Goal: Information Seeking & Learning: Check status

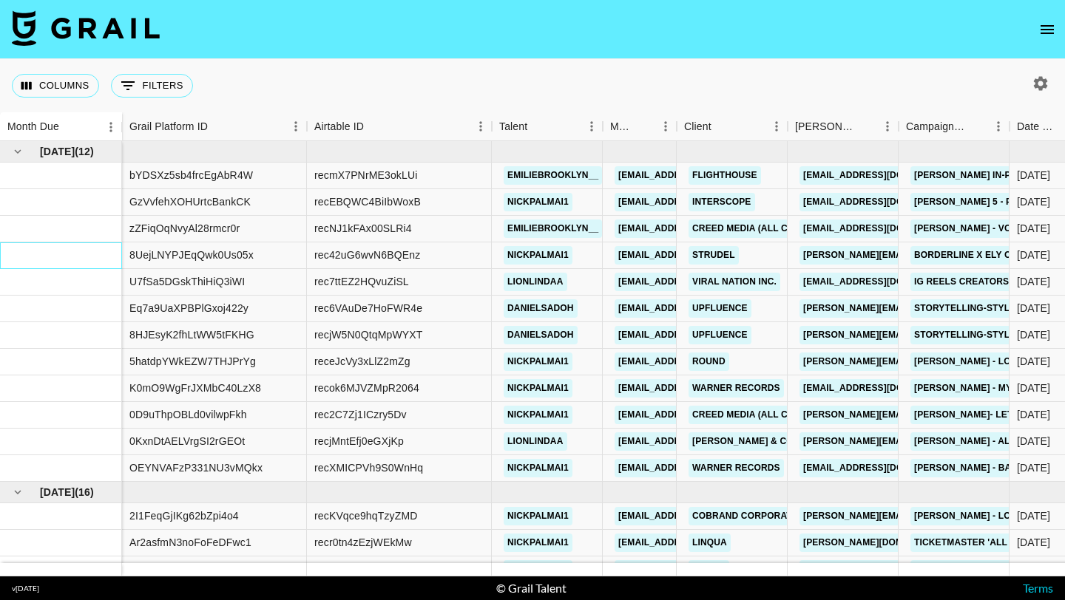
click at [82, 245] on div at bounding box center [61, 256] width 122 height 27
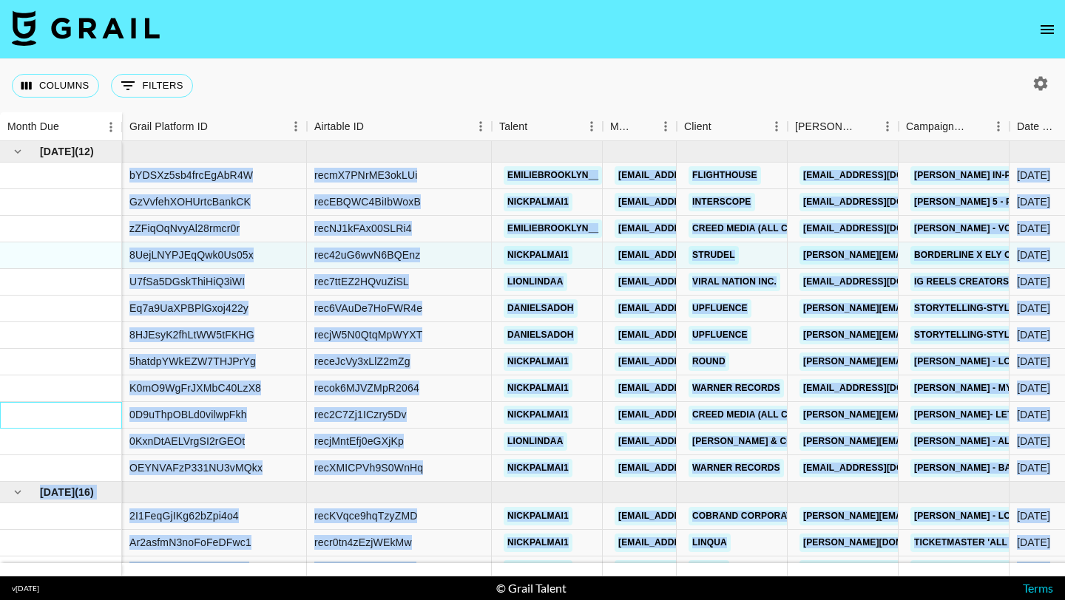
drag, startPoint x: 50, startPoint y: 410, endPoint x: 89, endPoint y: 513, distance: 110.7
click at [91, 535] on div "May '25 ( 12 ) Jun '25 ( 16 )" at bounding box center [61, 402] width 122 height 522
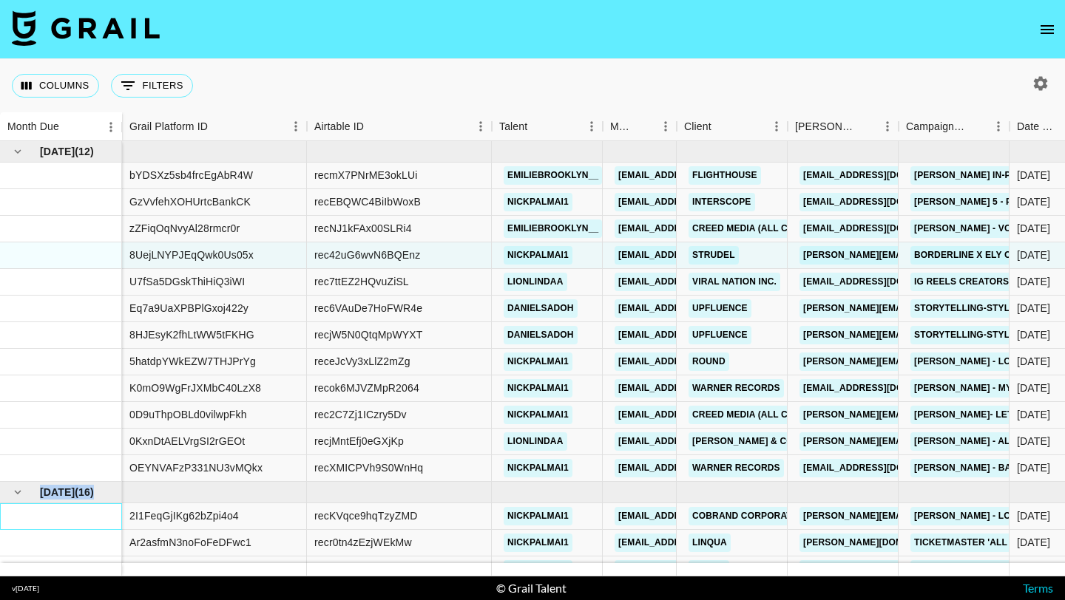
click at [89, 513] on div at bounding box center [61, 517] width 122 height 27
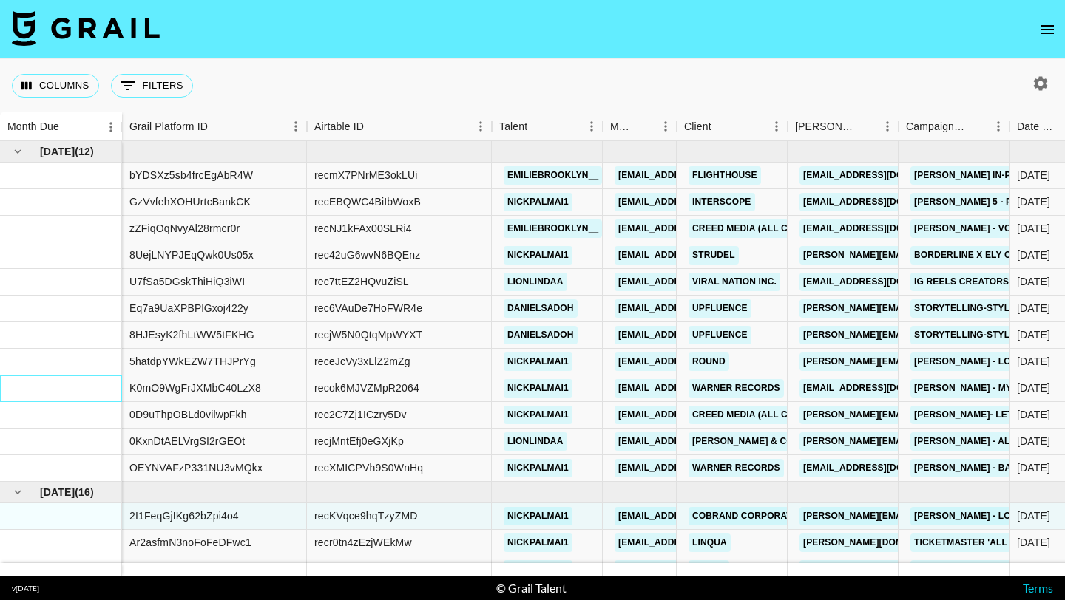
click at [78, 391] on div at bounding box center [61, 389] width 122 height 27
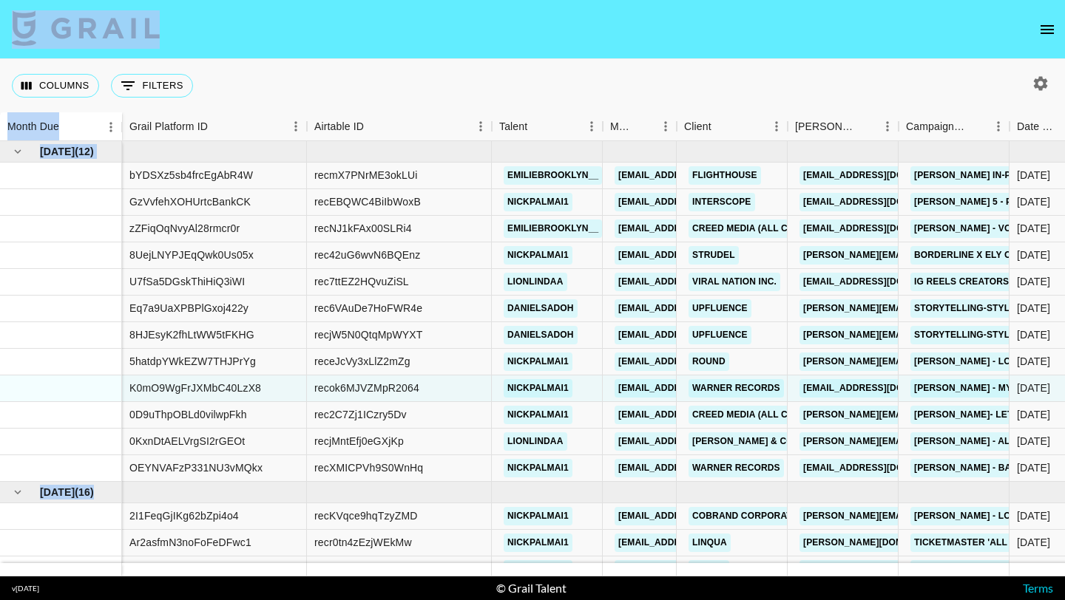
drag, startPoint x: 59, startPoint y: 383, endPoint x: 64, endPoint y: 25, distance: 357.9
click at [39, 330] on div at bounding box center [61, 335] width 122 height 27
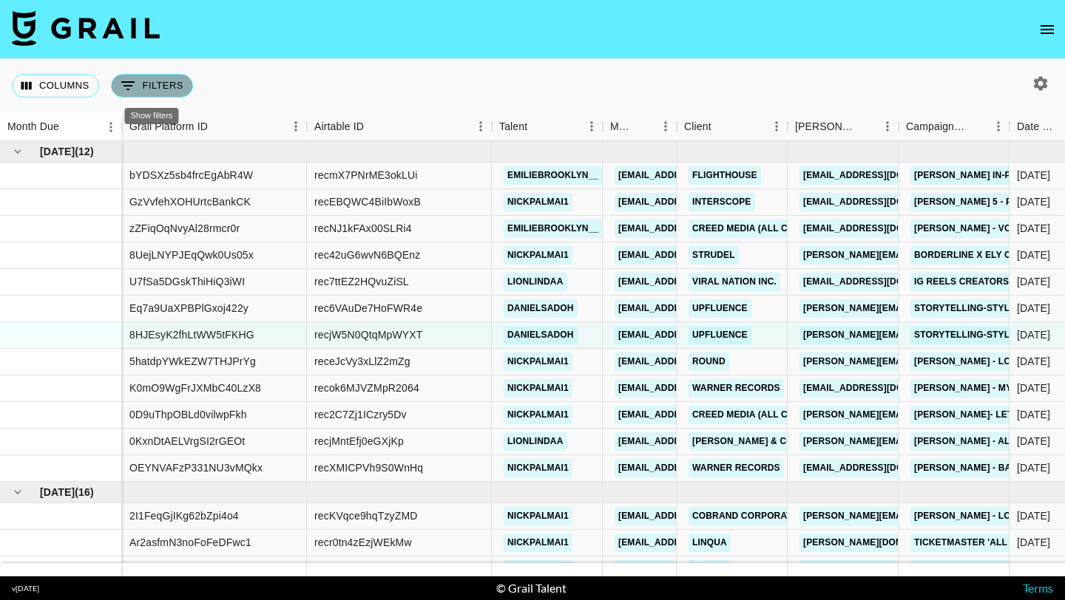
click at [139, 90] on button "0 Filters" at bounding box center [152, 86] width 82 height 24
select select "isAnyOf"
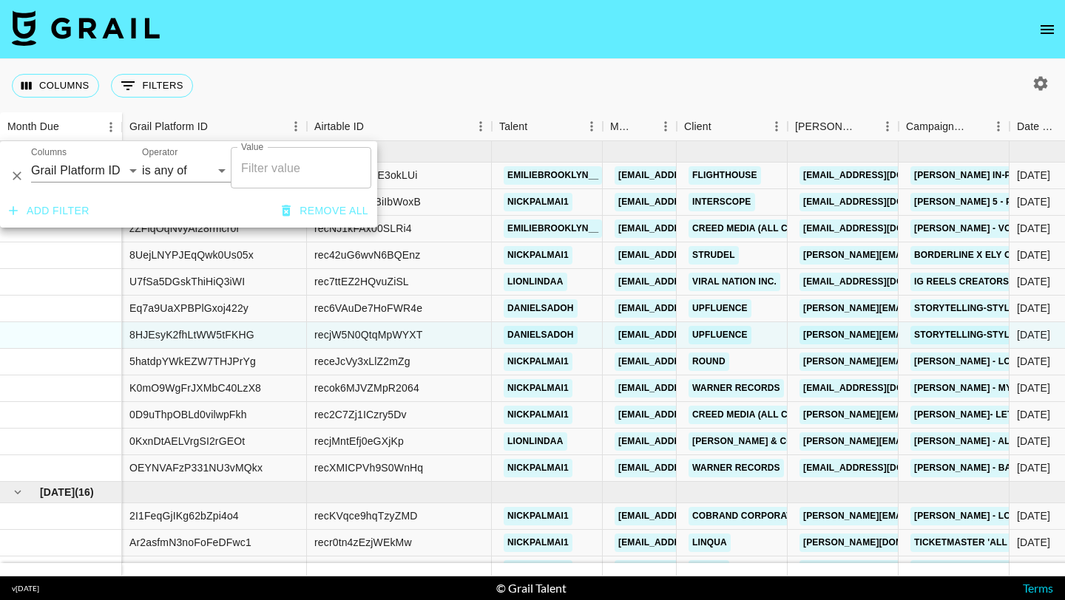
click at [273, 79] on div "Columns 0 Filters + Booking" at bounding box center [532, 85] width 1065 height 53
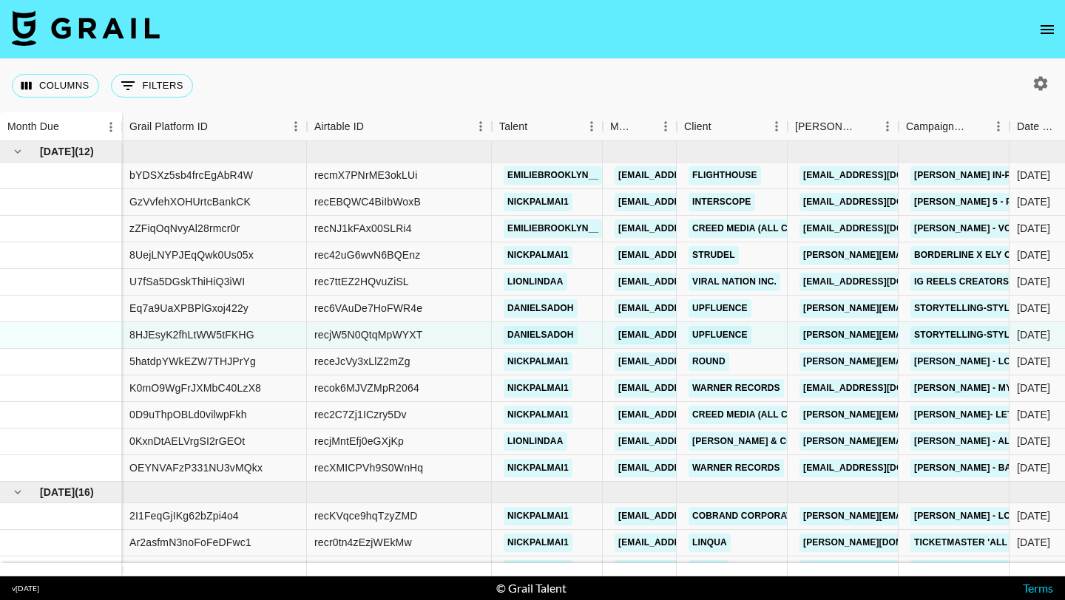
click at [1043, 84] on icon "button" at bounding box center [1041, 83] width 14 height 14
select select "[DATE]"
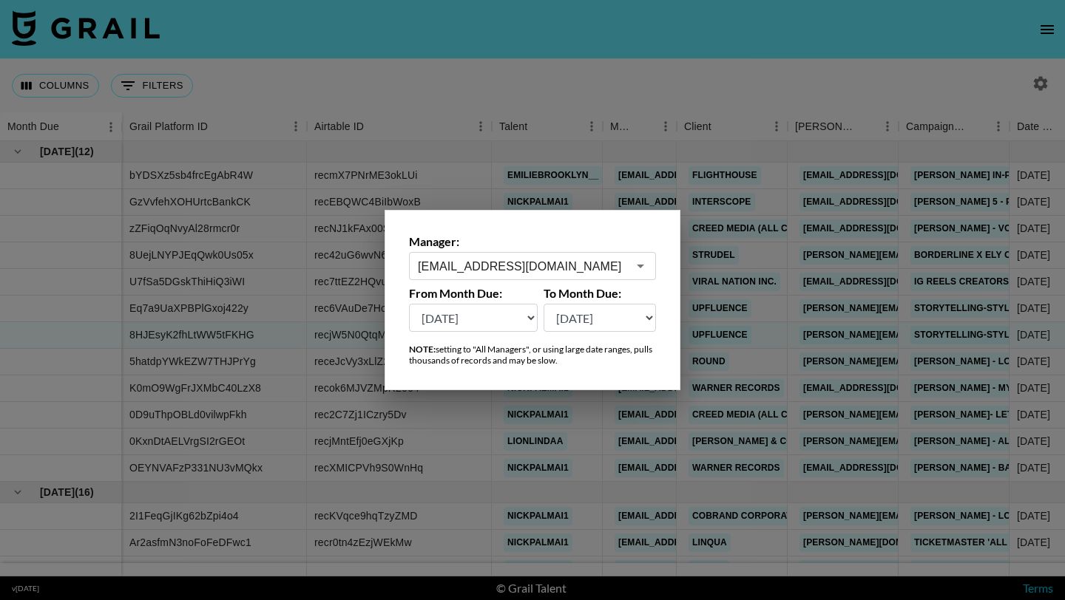
click at [927, 96] on div at bounding box center [532, 300] width 1065 height 600
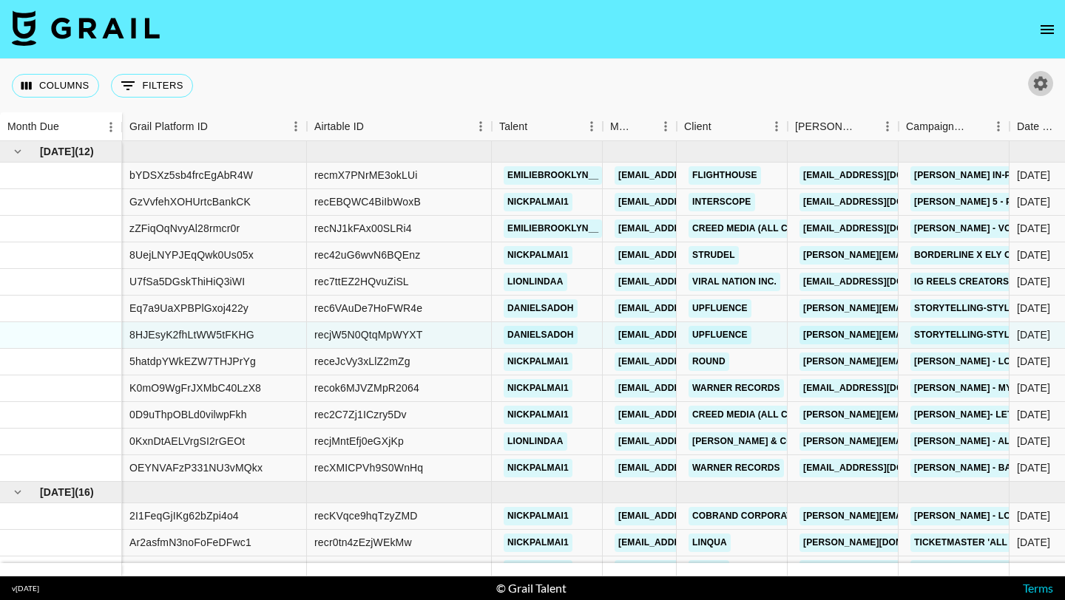
click at [1040, 85] on icon "button" at bounding box center [1041, 84] width 18 height 18
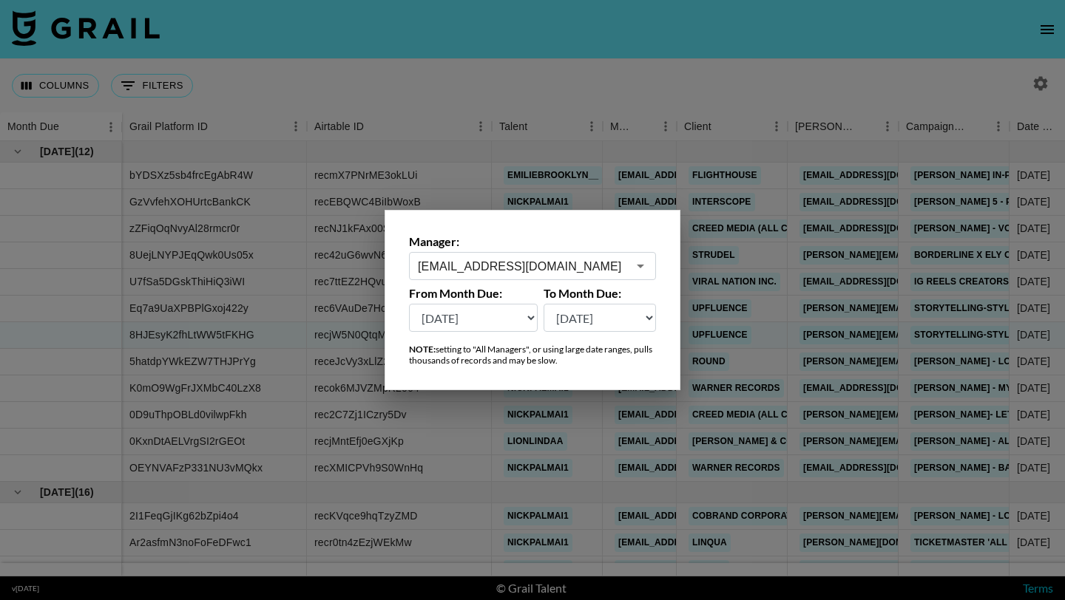
click at [485, 322] on select "[DATE] [DATE] '[DATE] May '[DATE] Mar '[DATE] Jan '[DATE] Nov '[DATE] Sep '[DAT…" at bounding box center [473, 318] width 129 height 28
select select "[DATE]"
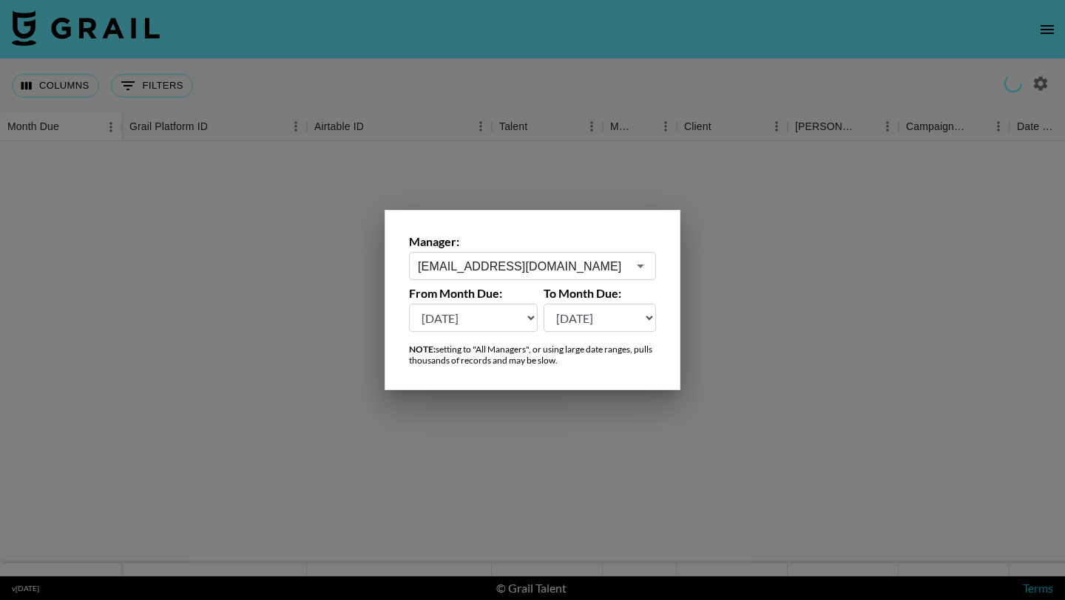
click at [347, 341] on div at bounding box center [532, 300] width 1065 height 600
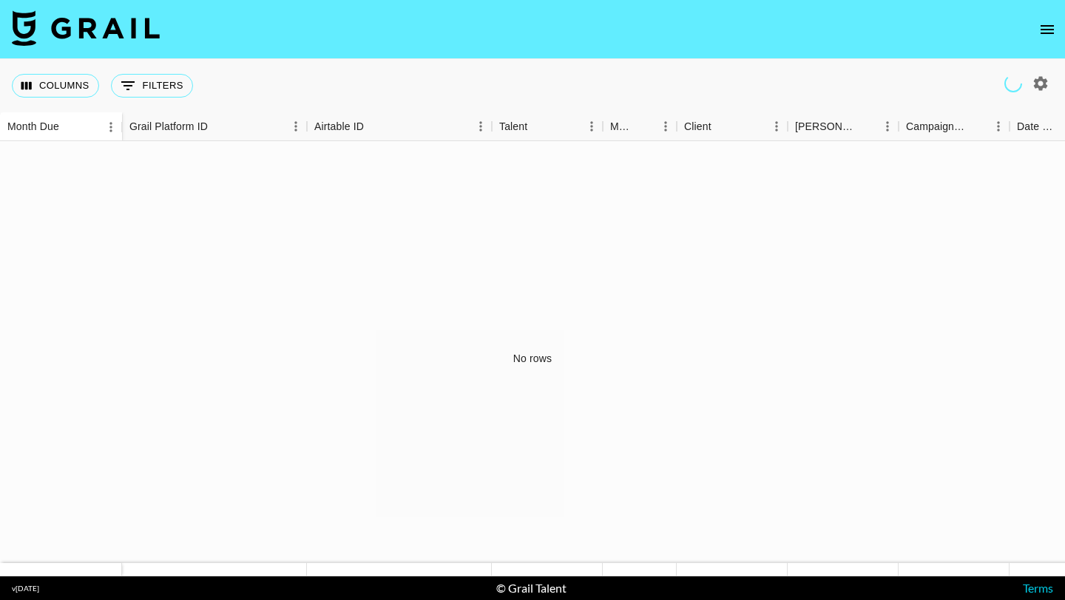
click at [477, 403] on div "No rows" at bounding box center [532, 359] width 1065 height 436
click at [64, 133] on icon "Sort" at bounding box center [69, 127] width 13 height 13
click at [102, 127] on button "Menu" at bounding box center [111, 127] width 22 height 22
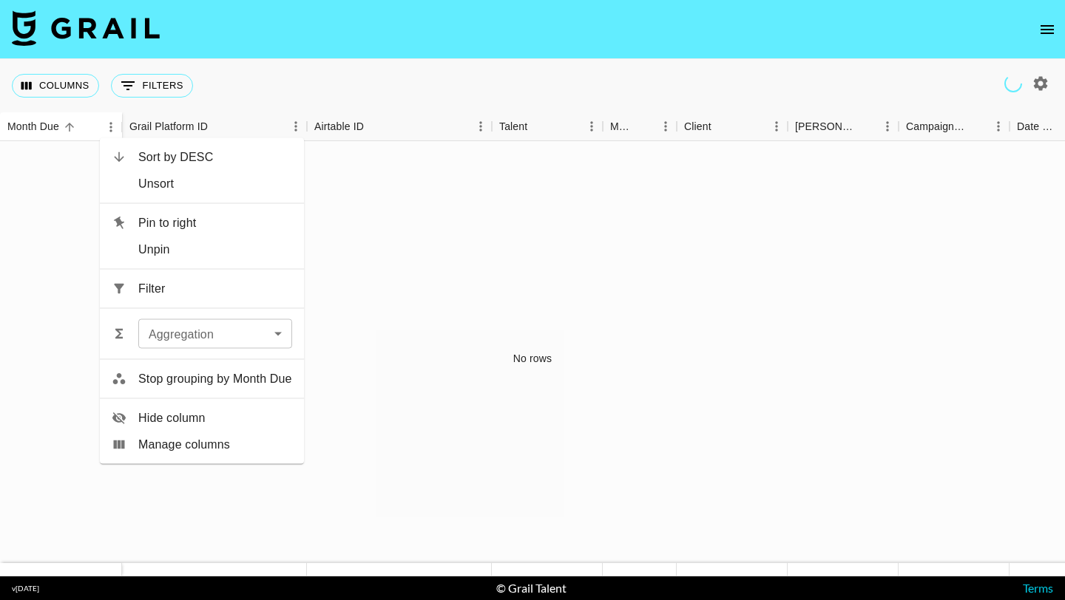
click at [16, 263] on div "No rows" at bounding box center [532, 359] width 1065 height 436
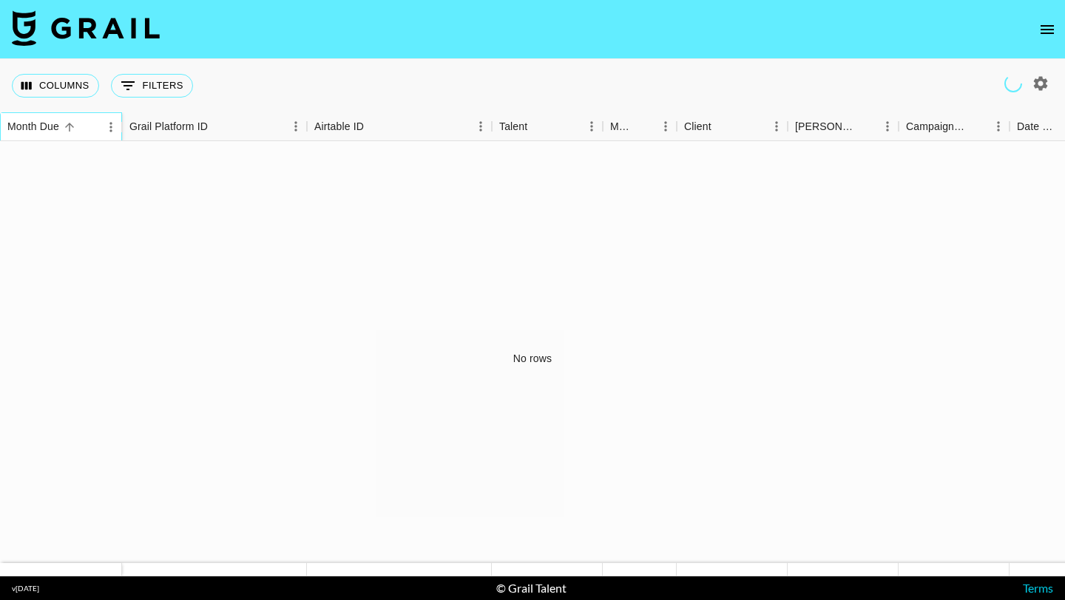
click at [7, 124] on div "Month Due" at bounding box center [61, 126] width 122 height 29
click at [51, 94] on button "Columns" at bounding box center [55, 86] width 87 height 24
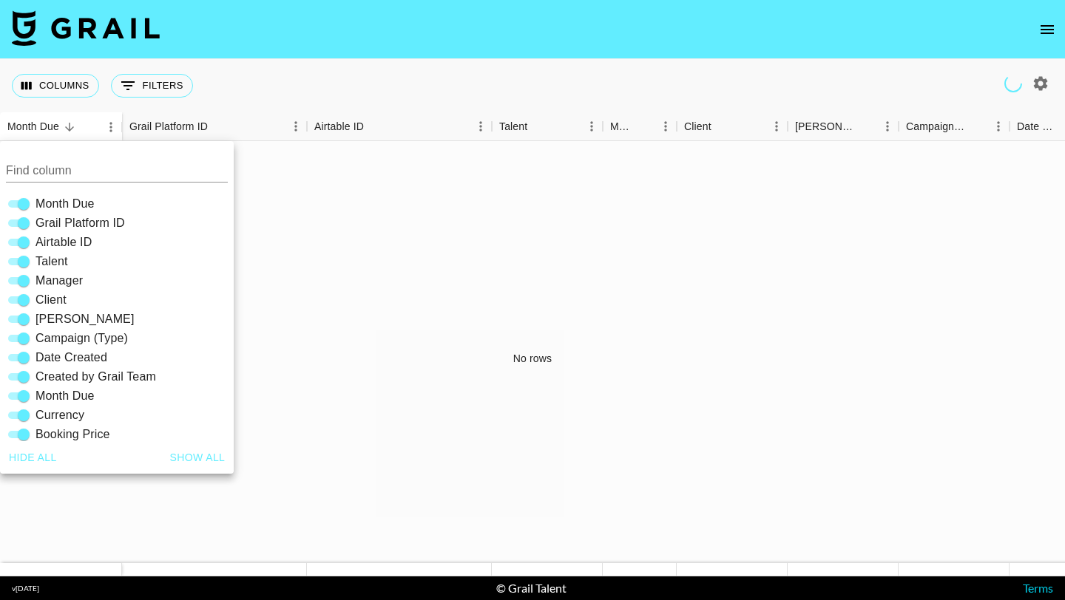
click at [373, 231] on div "No rows" at bounding box center [532, 359] width 1065 height 436
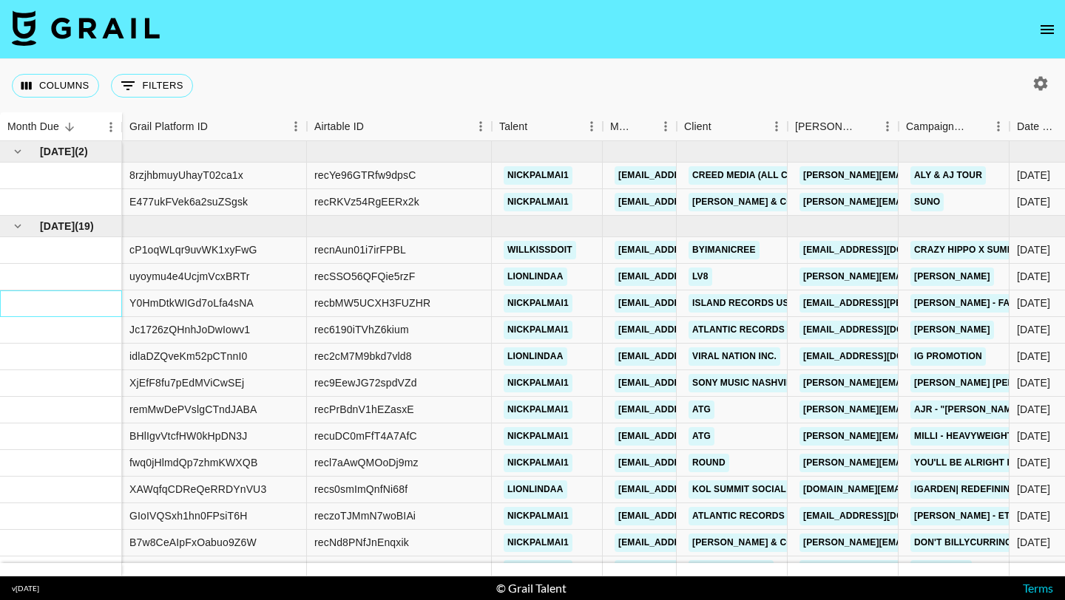
click at [112, 314] on div at bounding box center [61, 304] width 122 height 27
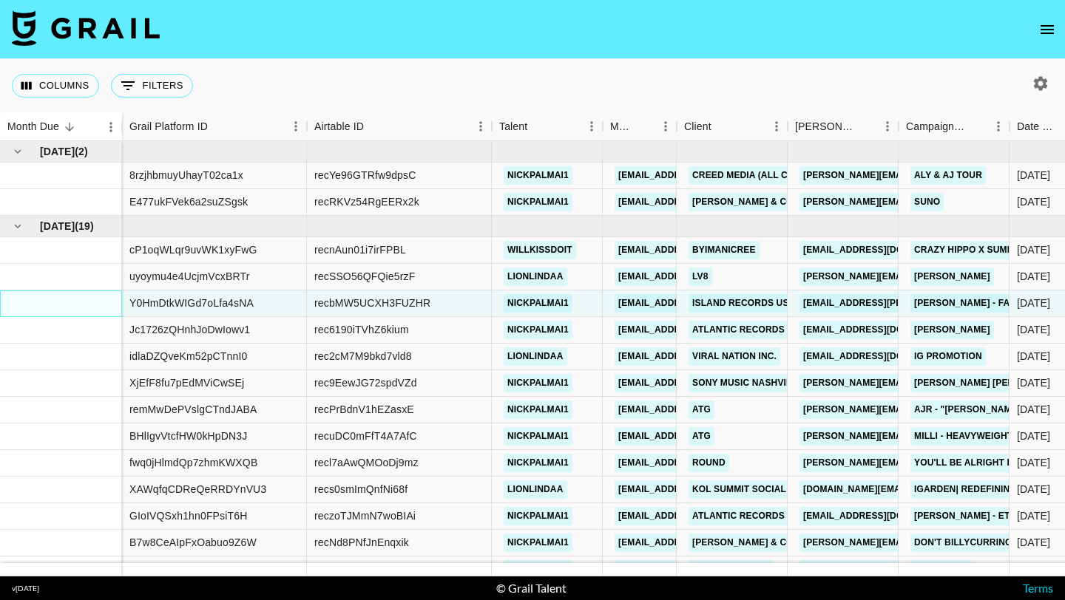
drag, startPoint x: 76, startPoint y: 308, endPoint x: 71, endPoint y: 535, distance: 227.1
click at [71, 535] on div "[DATE] ( 2 ) [DATE] ( 19 )" at bounding box center [61, 402] width 122 height 522
click at [71, 535] on div at bounding box center [61, 543] width 122 height 27
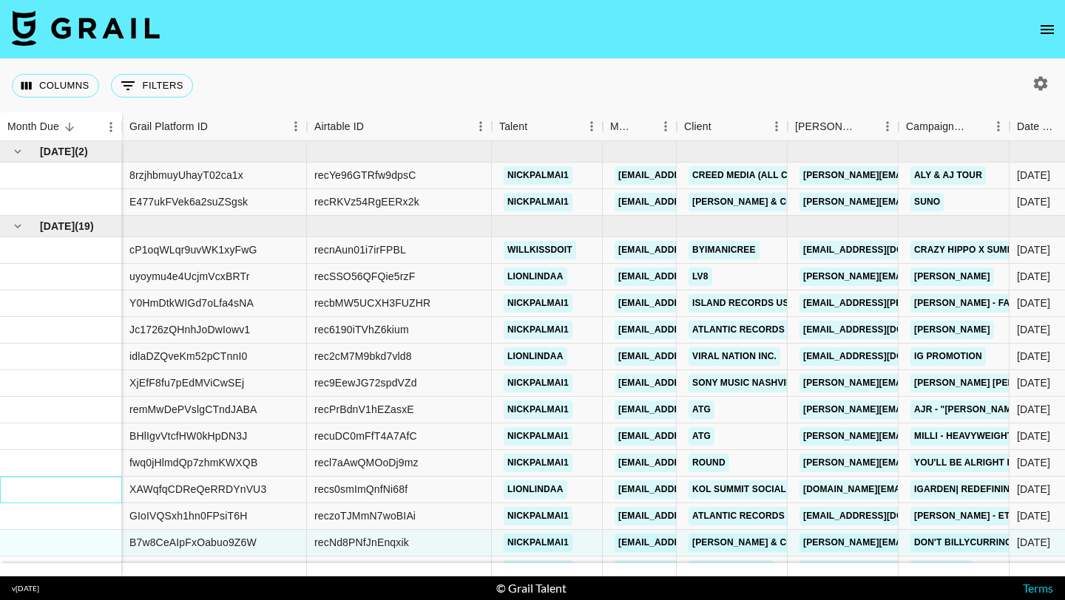
click at [54, 495] on div at bounding box center [61, 490] width 122 height 27
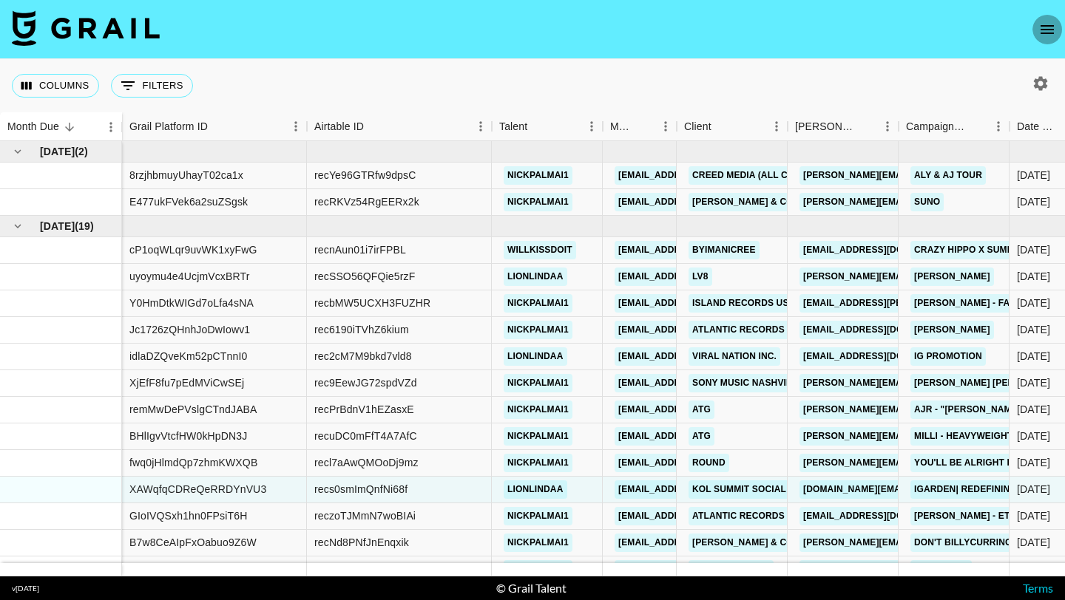
click at [1054, 28] on icon "open drawer" at bounding box center [1047, 30] width 18 height 18
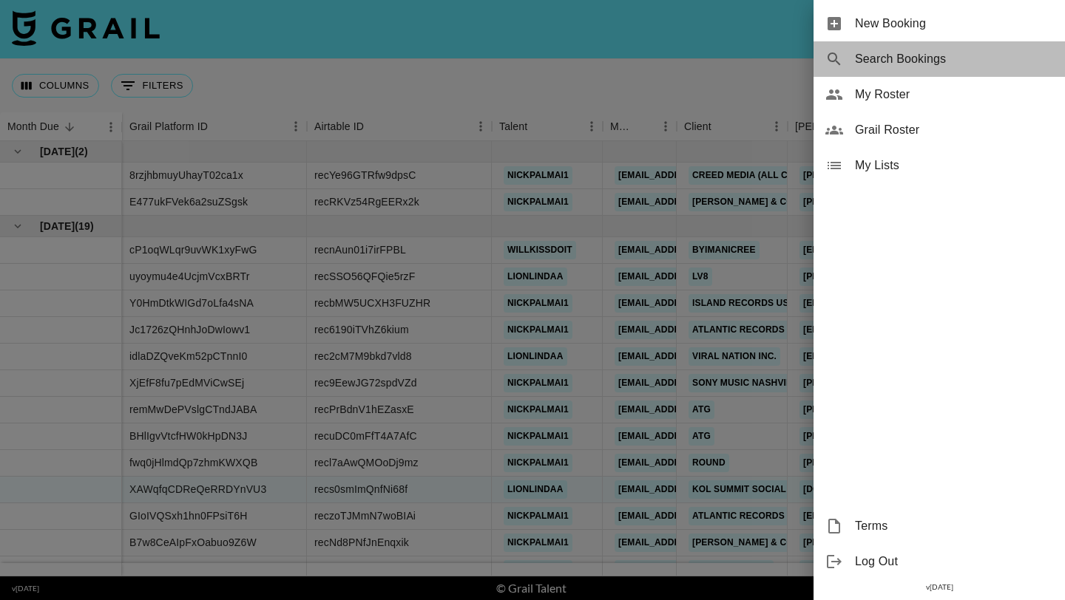
click at [870, 64] on span "Search Bookings" at bounding box center [954, 59] width 198 height 18
select select "id"
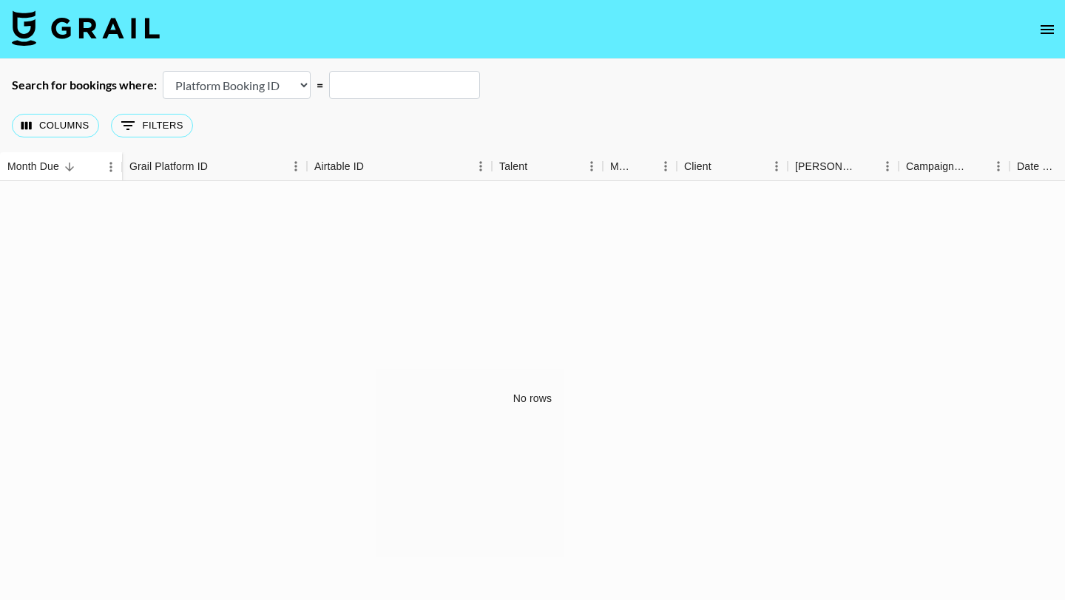
click at [387, 89] on input "text" at bounding box center [404, 85] width 151 height 28
click at [508, 121] on div "Columns 0 Filters + Booking" at bounding box center [532, 125] width 1065 height 53
click at [89, 160] on div "Month Due" at bounding box center [53, 166] width 92 height 29
click at [108, 166] on icon "Menu" at bounding box center [111, 167] width 15 height 15
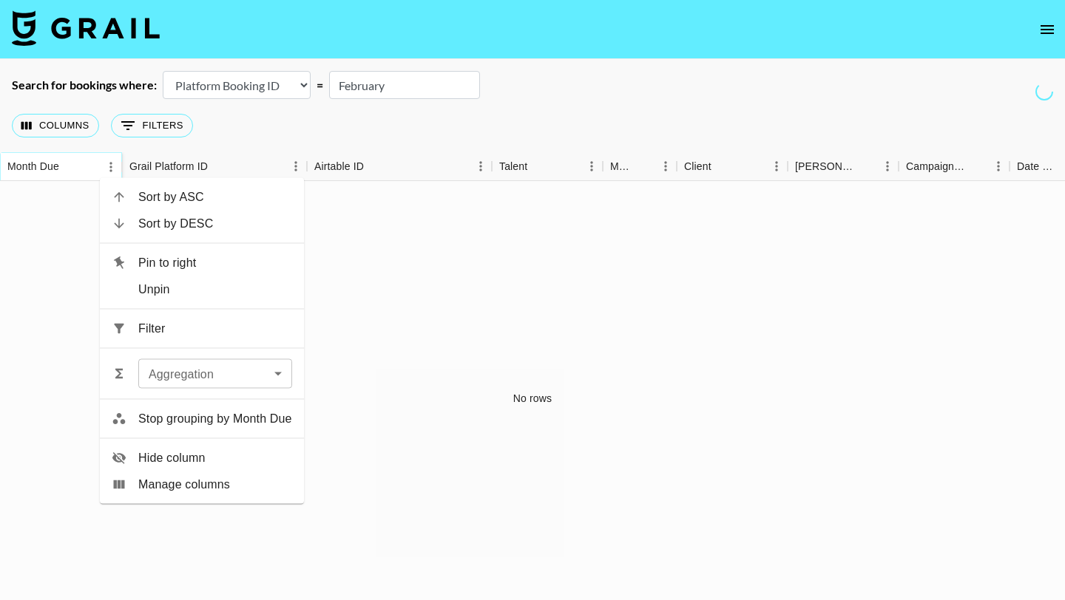
click at [66, 166] on icon "Sort" at bounding box center [69, 167] width 9 height 9
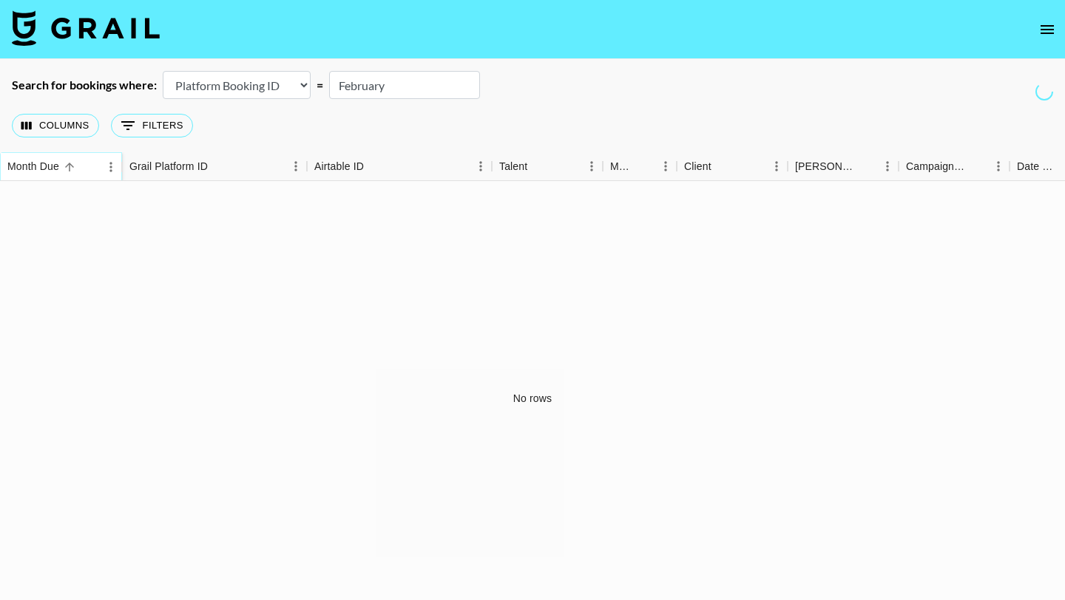
click at [66, 166] on icon "Sort" at bounding box center [69, 167] width 9 height 9
click at [116, 166] on div "Month Due" at bounding box center [122, 166] width 18 height 29
click at [109, 166] on icon "Menu" at bounding box center [111, 167] width 15 height 15
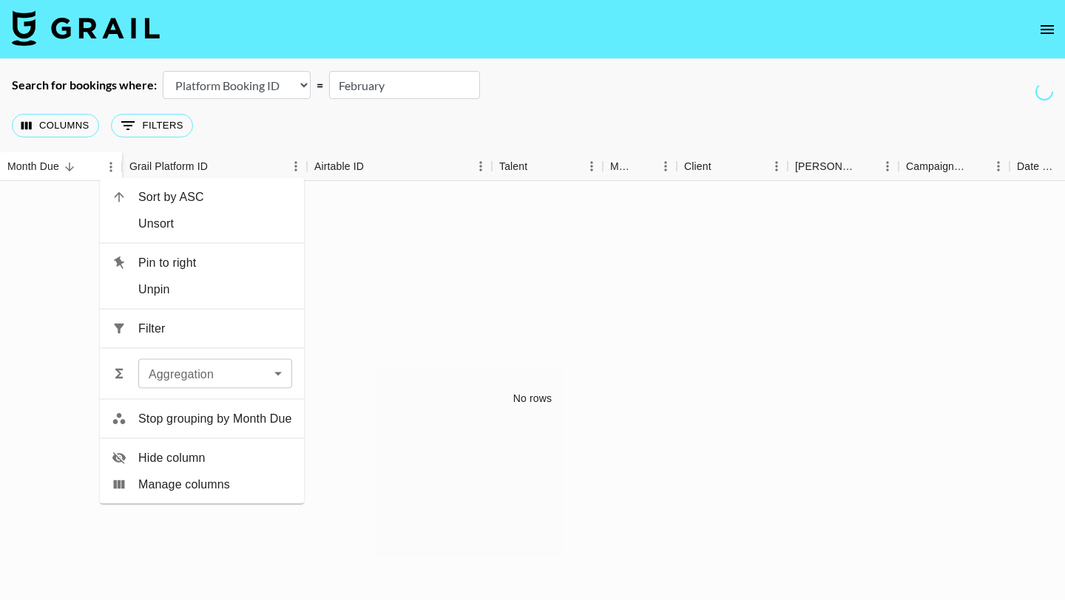
click at [497, 352] on div "No rows" at bounding box center [532, 399] width 1065 height 436
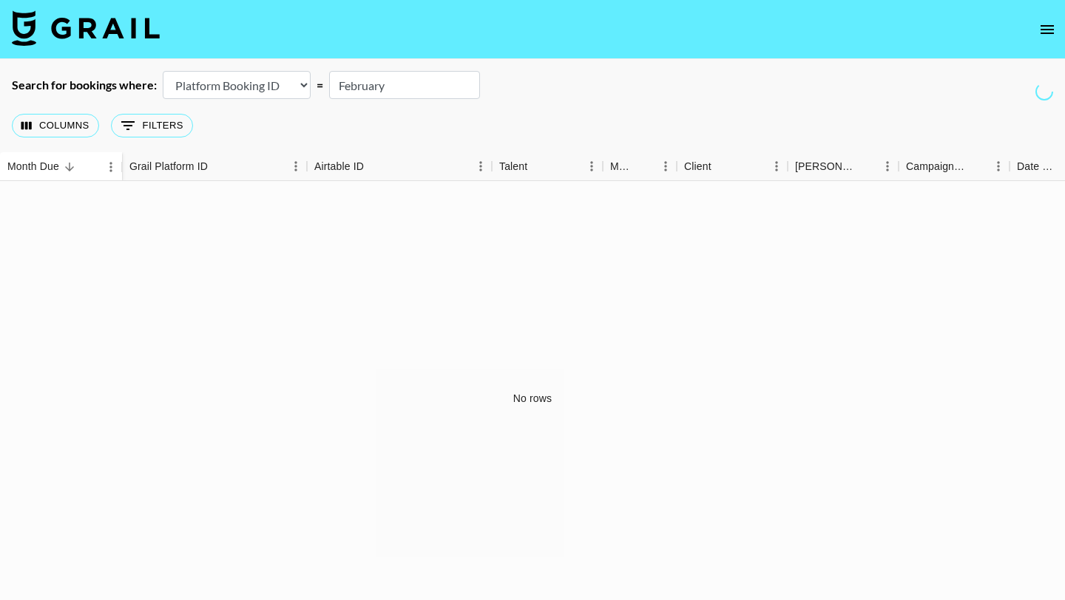
click at [1054, 33] on icon "open drawer" at bounding box center [1047, 30] width 18 height 18
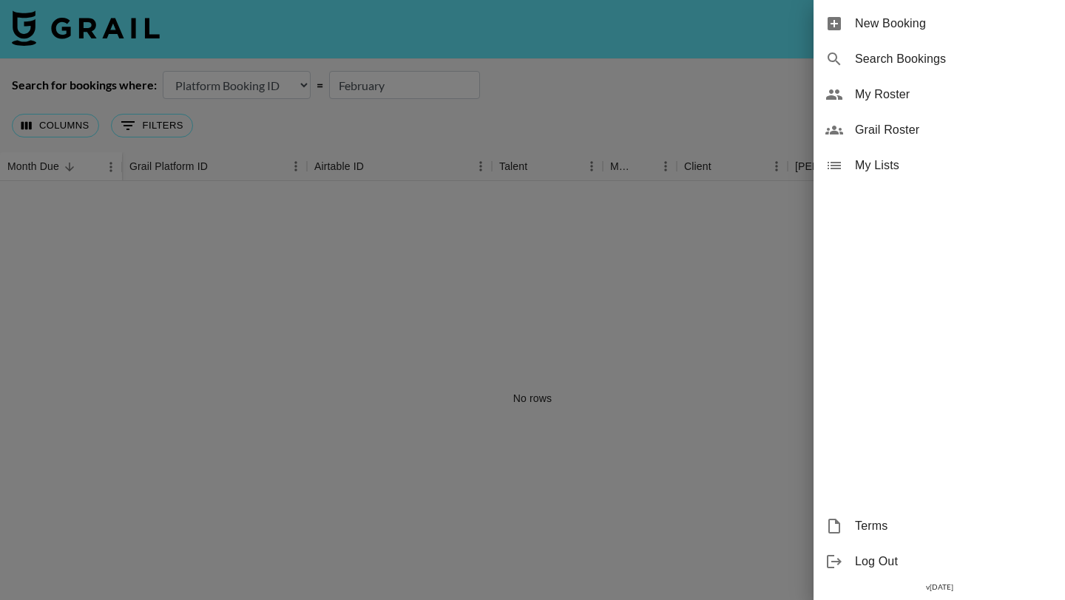
click at [732, 400] on div at bounding box center [532, 300] width 1065 height 600
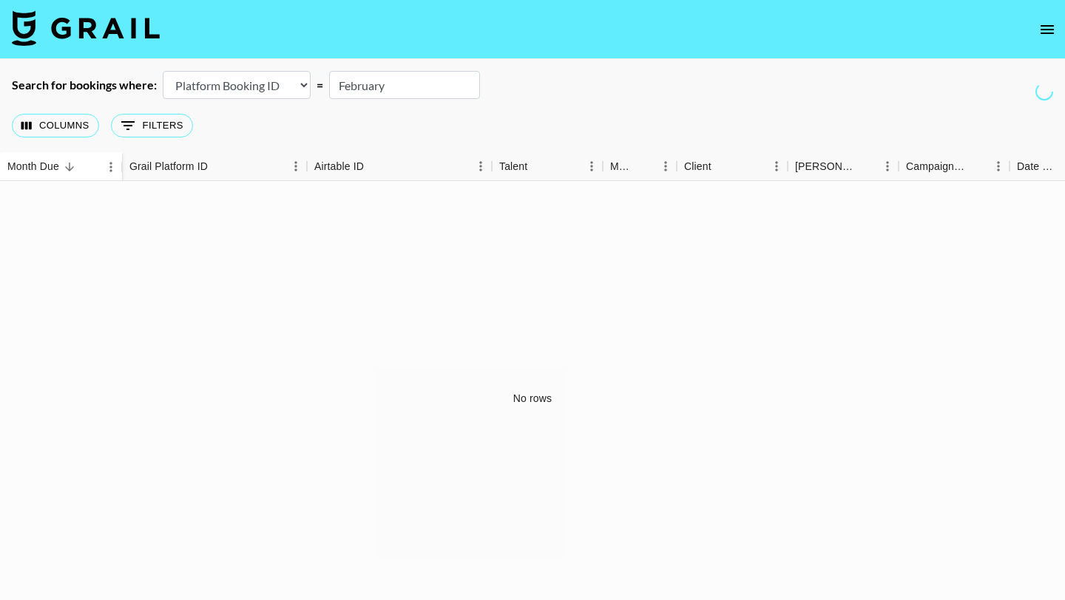
drag, startPoint x: 430, startPoint y: 87, endPoint x: 351, endPoint y: 87, distance: 79.1
click at [351, 87] on input "February" at bounding box center [404, 85] width 151 height 28
type input "F"
click at [98, 21] on img at bounding box center [86, 27] width 148 height 35
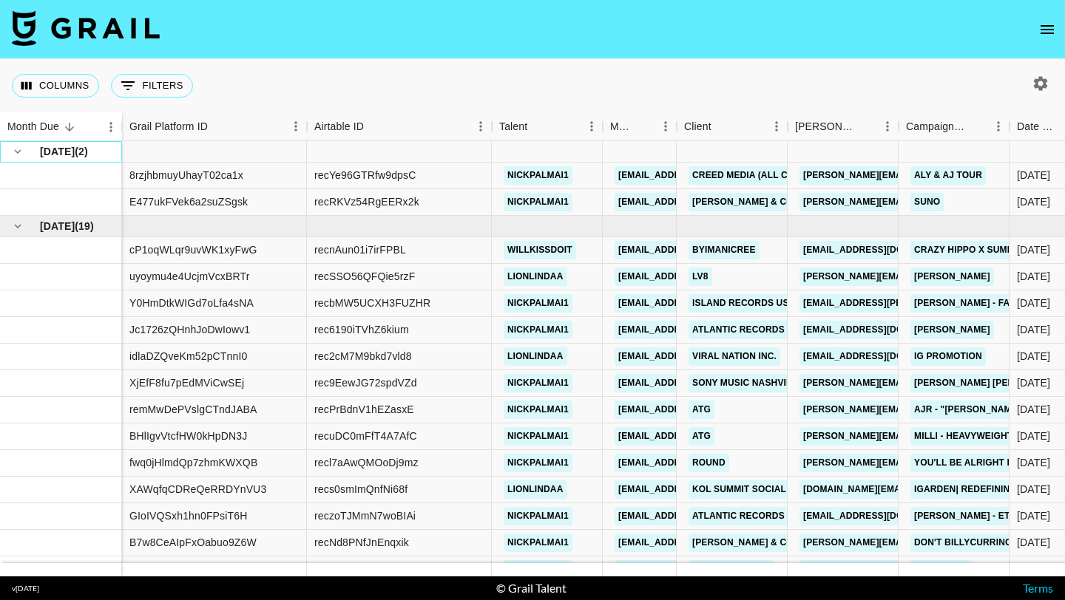
click at [61, 154] on span "[DATE]" at bounding box center [57, 151] width 35 height 15
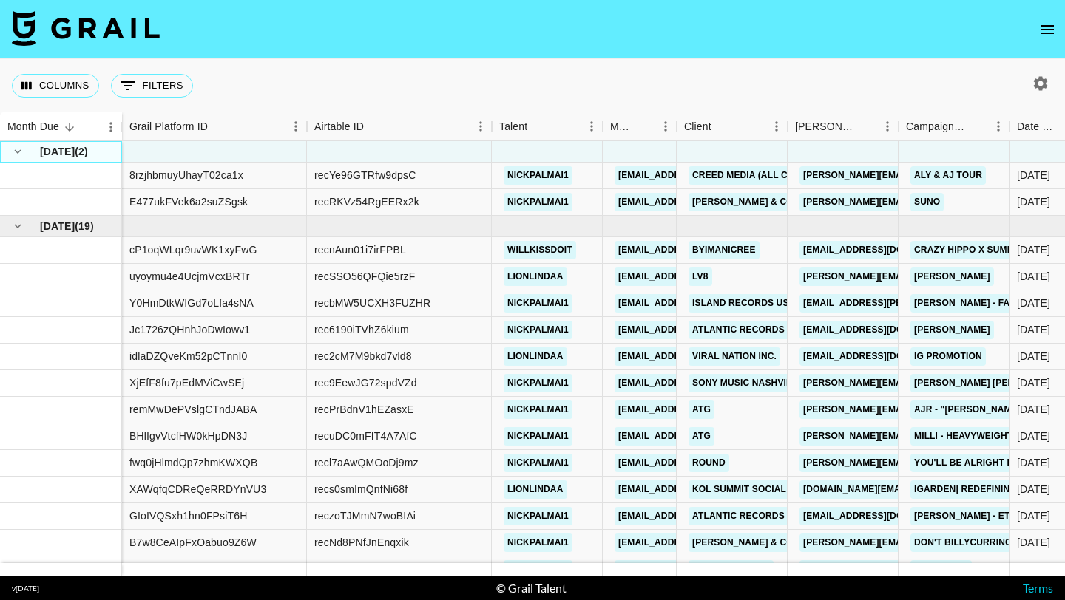
click at [88, 149] on span "( 2 )" at bounding box center [81, 151] width 13 height 15
click at [18, 154] on icon "hide children" at bounding box center [17, 151] width 13 height 13
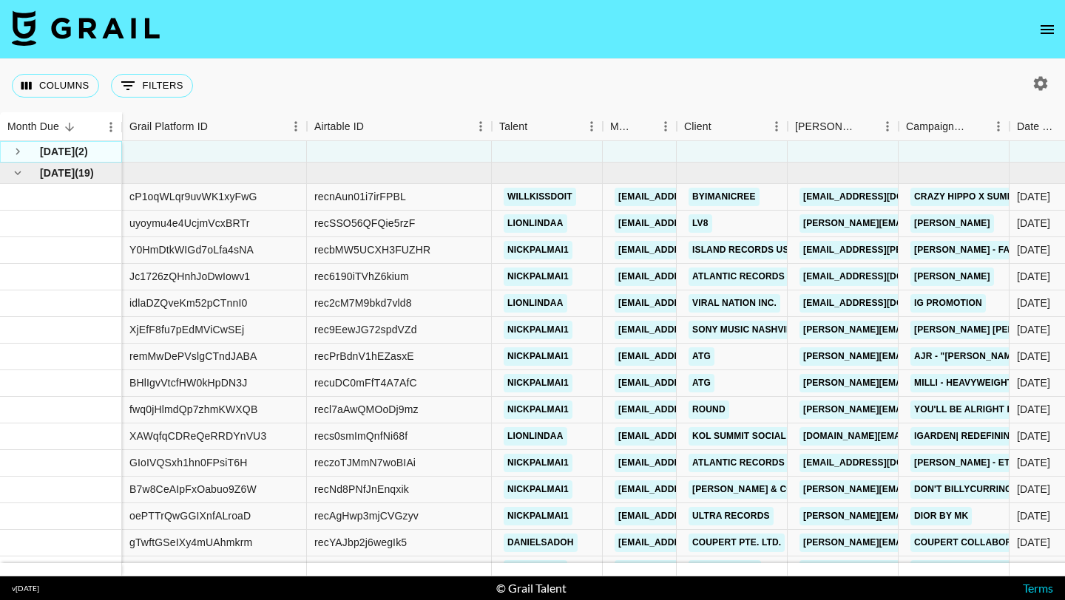
click at [18, 154] on icon "see children" at bounding box center [17, 151] width 13 height 13
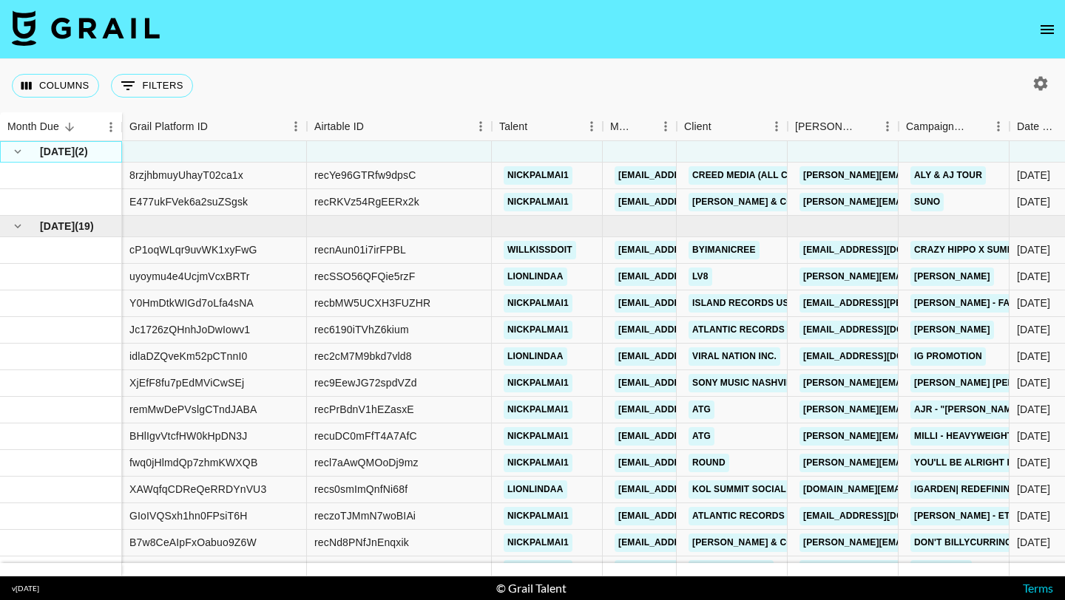
click at [54, 150] on span "[DATE]" at bounding box center [57, 151] width 35 height 15
click at [872, 107] on div "Columns 0 Filters + Booking" at bounding box center [532, 85] width 1065 height 53
click at [754, 129] on div "Client" at bounding box center [724, 126] width 81 height 29
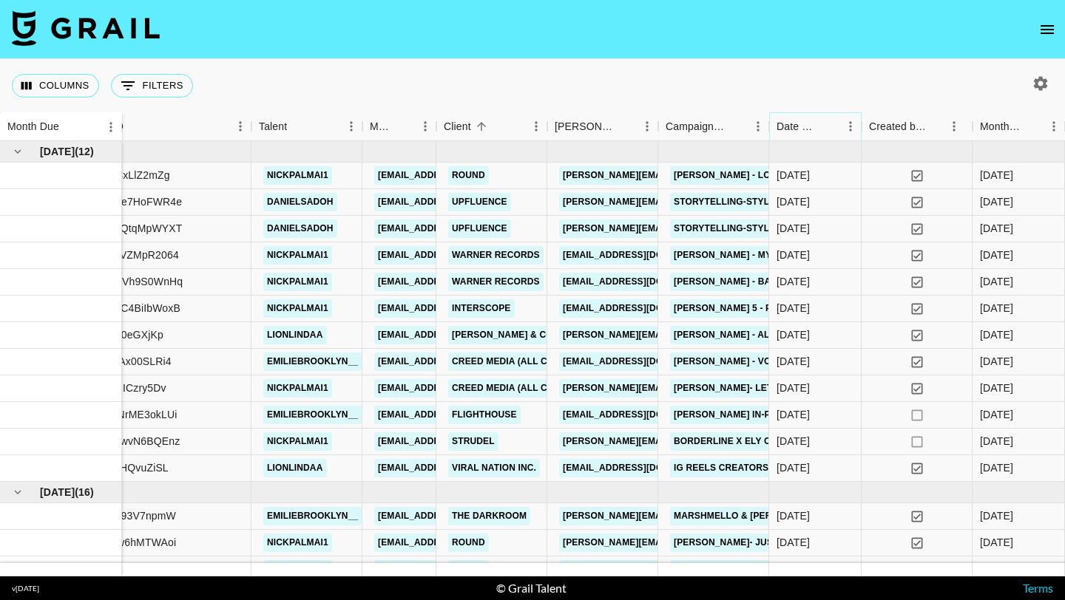
click at [827, 130] on icon "Sort" at bounding box center [828, 126] width 13 height 13
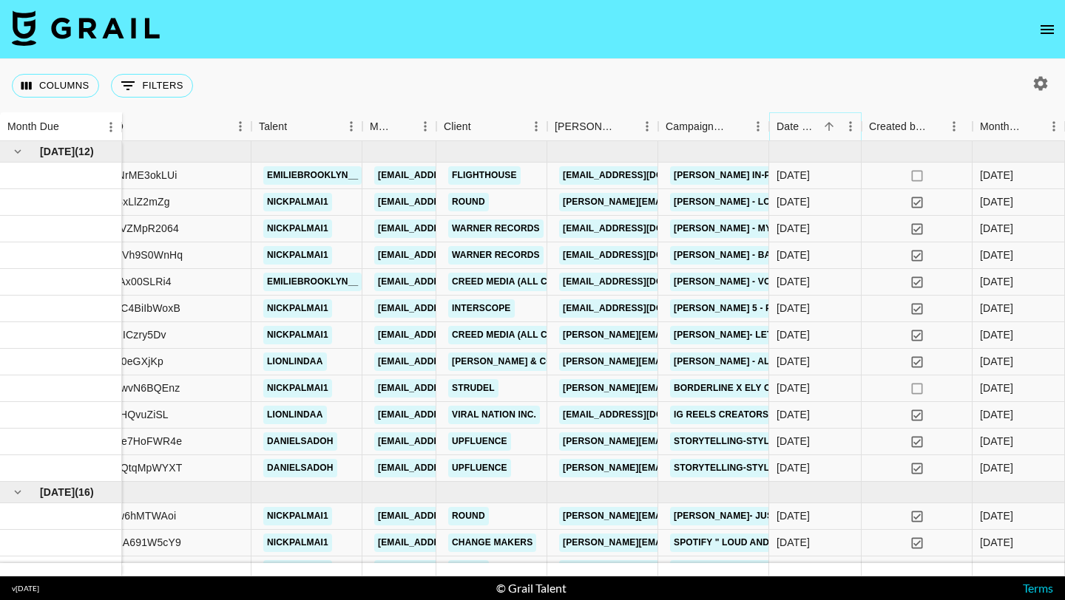
click at [825, 126] on icon "Sort" at bounding box center [828, 126] width 13 height 13
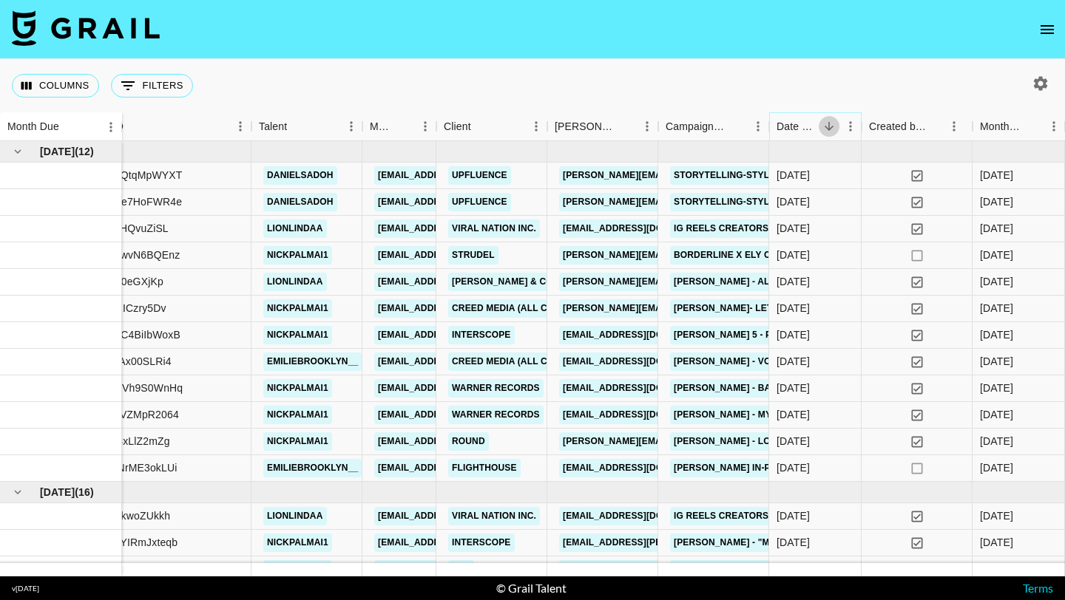
click at [825, 126] on icon "Sort" at bounding box center [829, 126] width 9 height 9
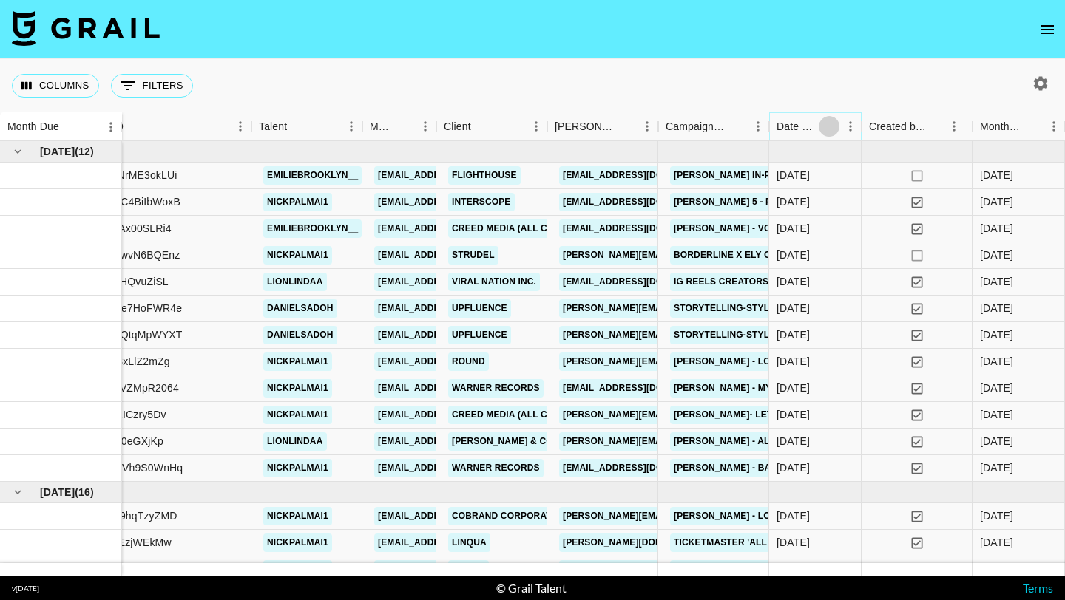
click at [825, 126] on icon "Sort" at bounding box center [828, 126] width 13 height 13
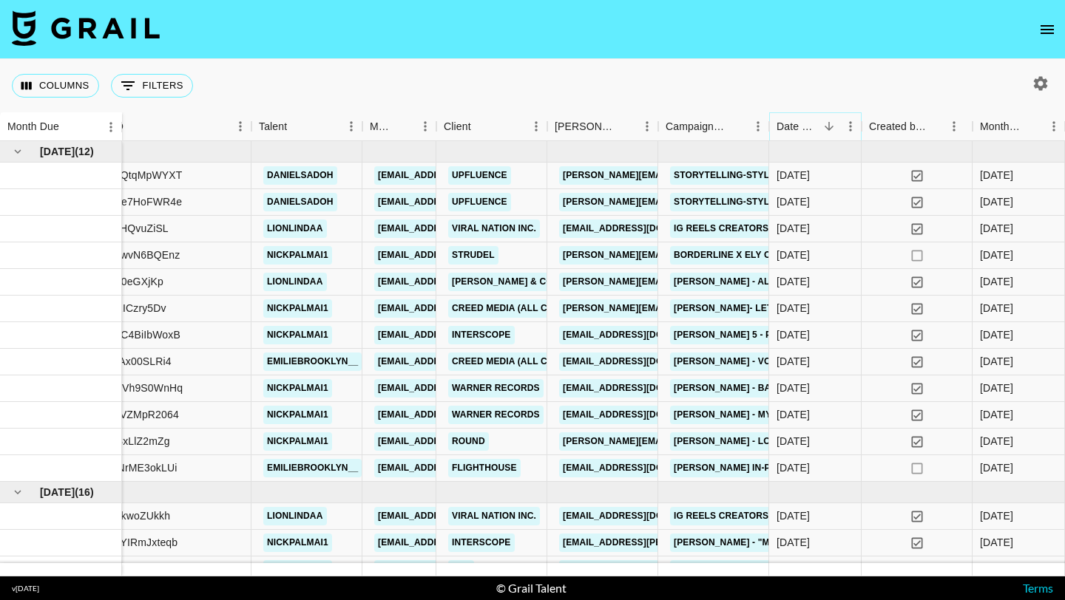
click at [825, 126] on icon "Sort" at bounding box center [829, 126] width 9 height 9
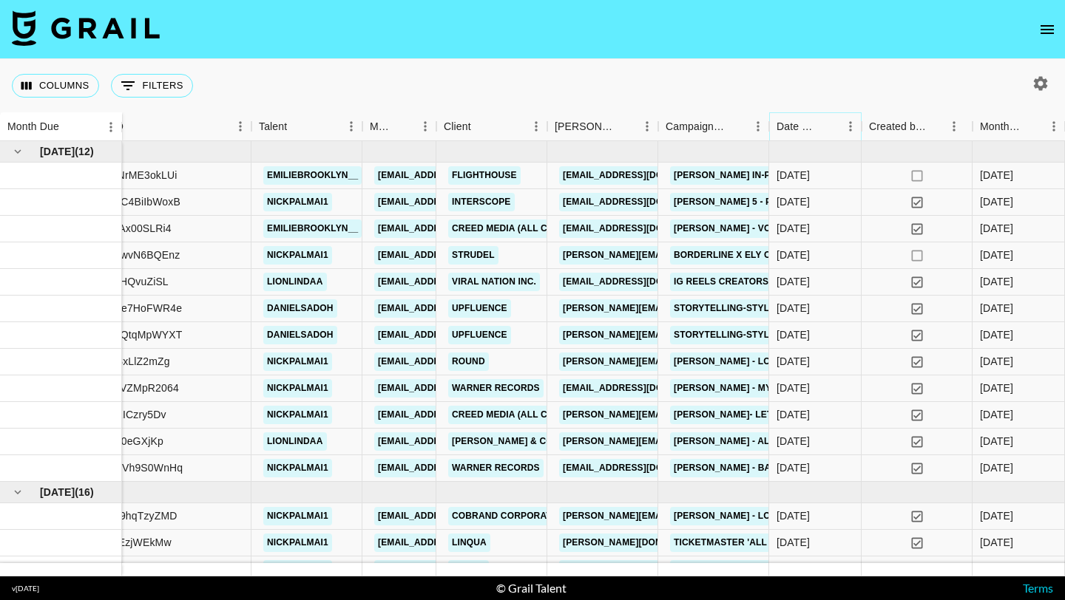
click at [825, 126] on icon "Sort" at bounding box center [828, 126] width 13 height 13
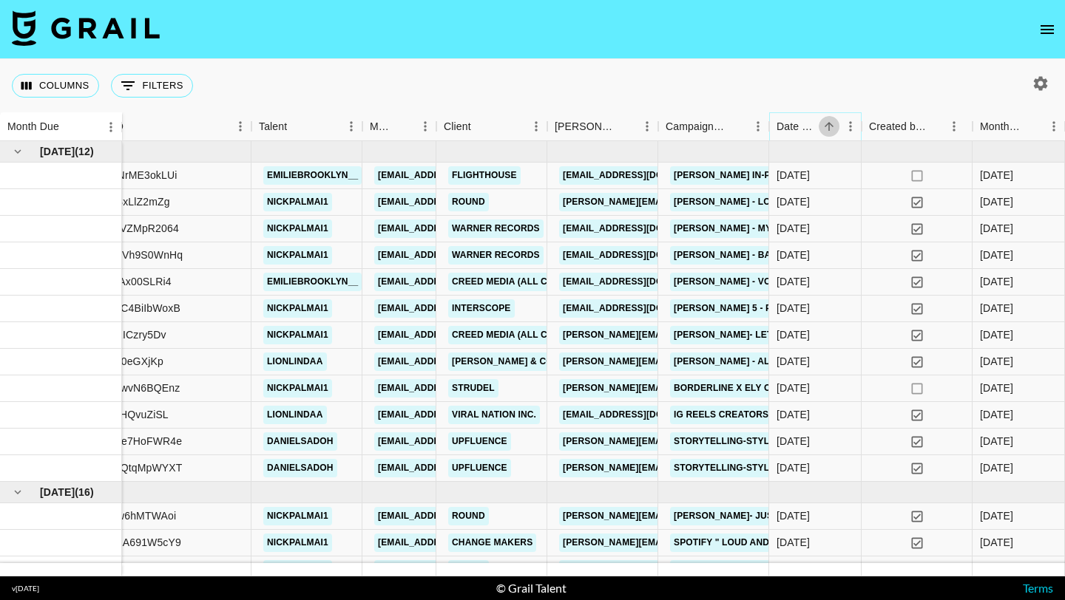
click at [825, 126] on icon "Sort" at bounding box center [828, 126] width 13 height 13
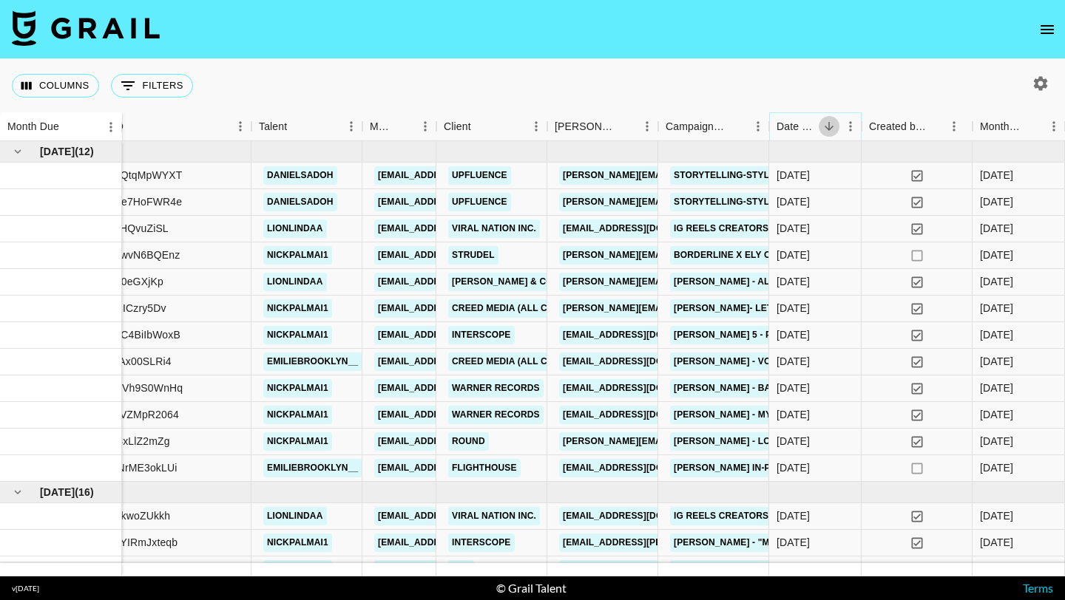
click at [825, 126] on icon "Sort" at bounding box center [829, 126] width 9 height 9
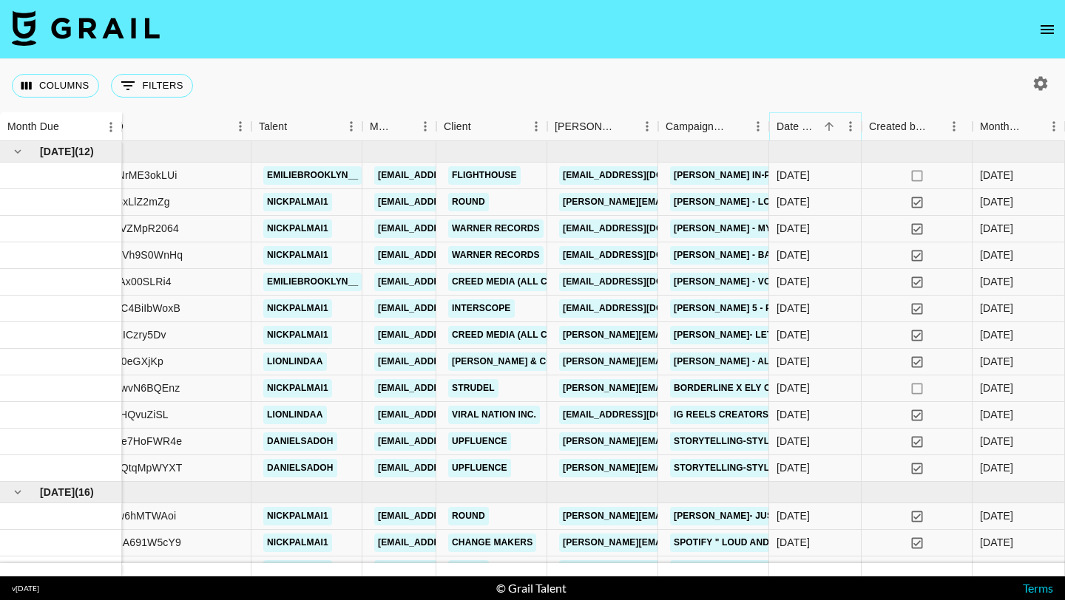
click at [825, 126] on icon "Sort" at bounding box center [828, 126] width 13 height 13
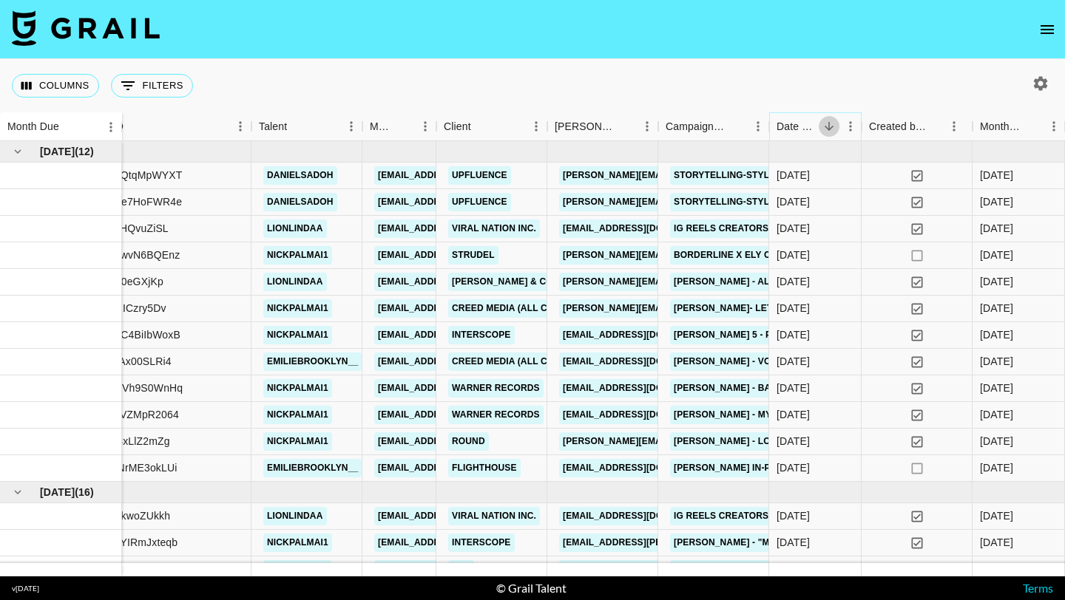
click at [825, 126] on icon "Sort" at bounding box center [829, 126] width 9 height 9
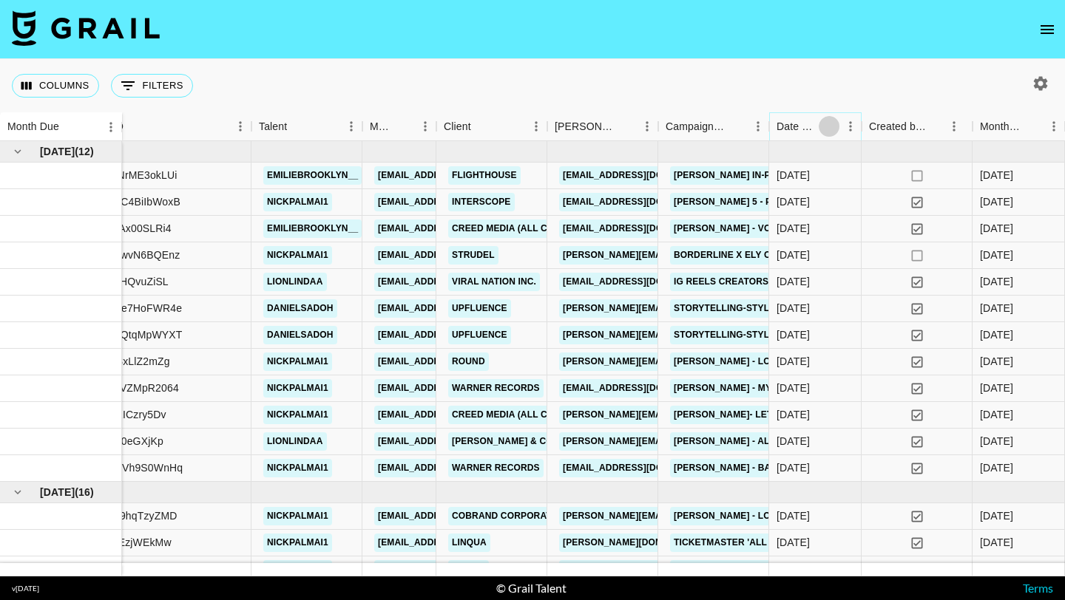
click at [825, 126] on icon "Sort" at bounding box center [828, 126] width 13 height 13
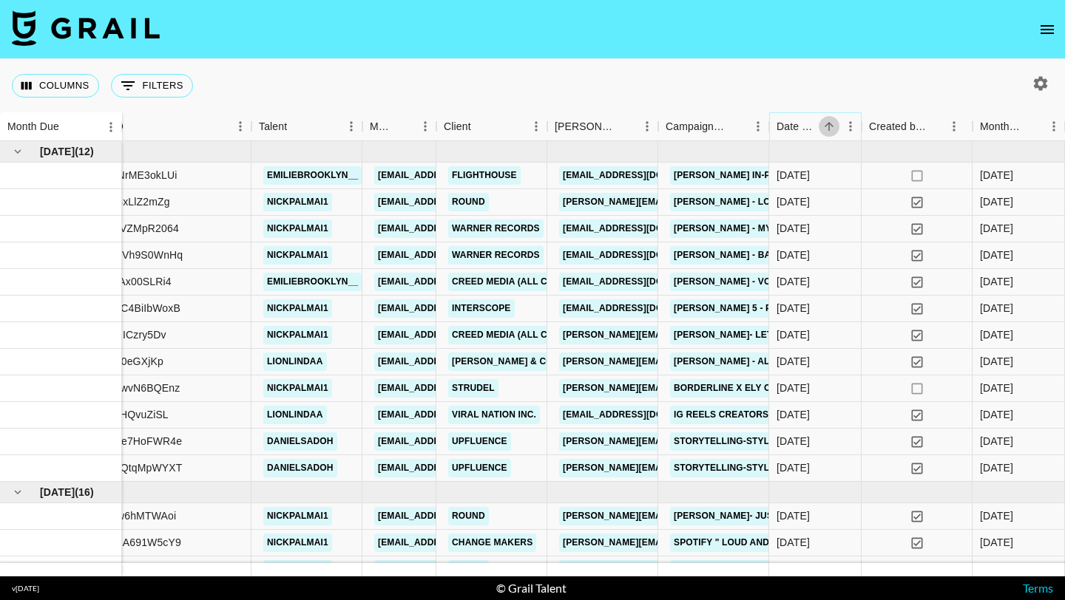
click at [825, 126] on icon "Sort" at bounding box center [828, 126] width 13 height 13
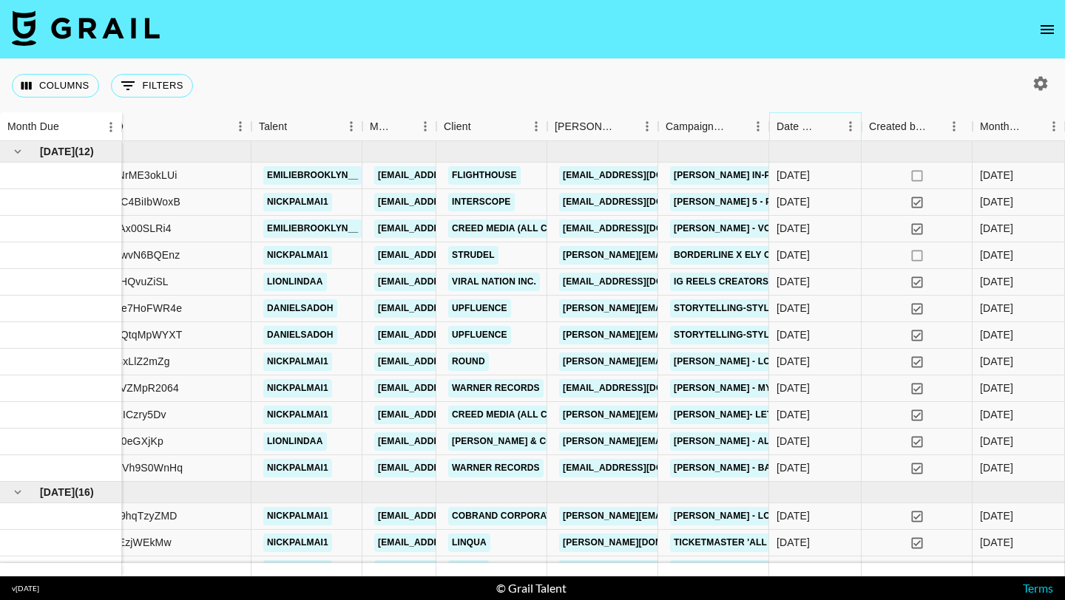
click at [825, 126] on icon "Sort" at bounding box center [828, 126] width 13 height 13
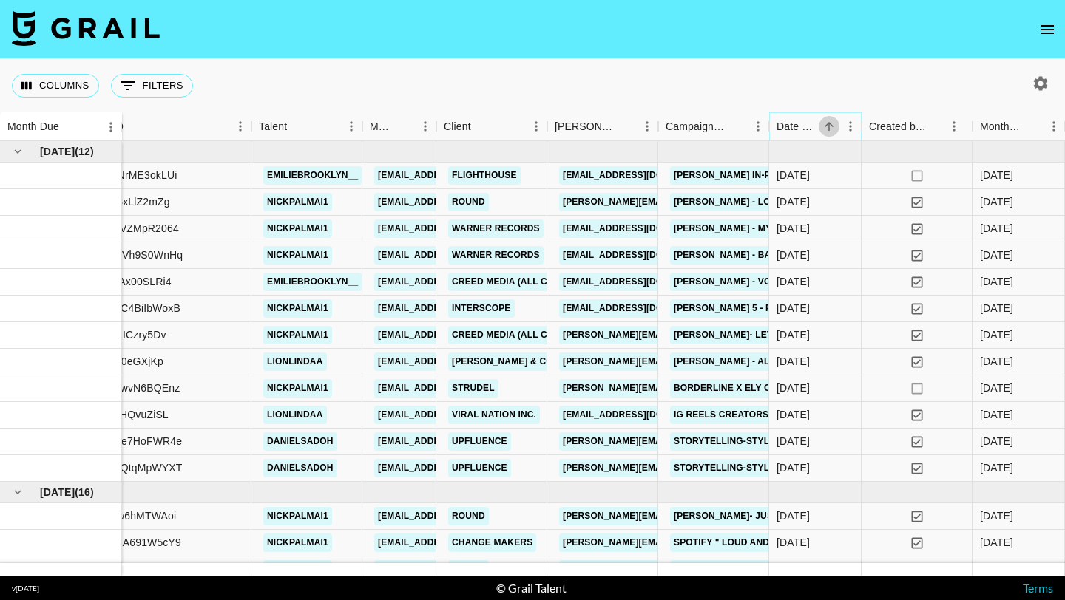
click at [825, 126] on icon "Sort" at bounding box center [828, 126] width 13 height 13
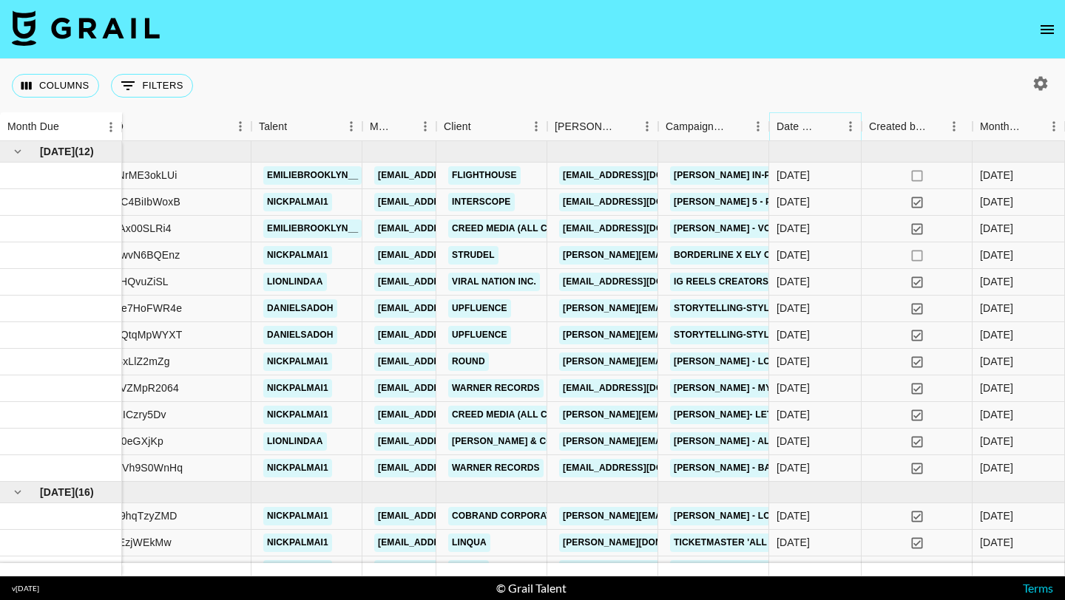
click at [855, 130] on div "Date Created" at bounding box center [862, 126] width 18 height 29
click at [849, 128] on icon "Menu" at bounding box center [850, 126] width 15 height 15
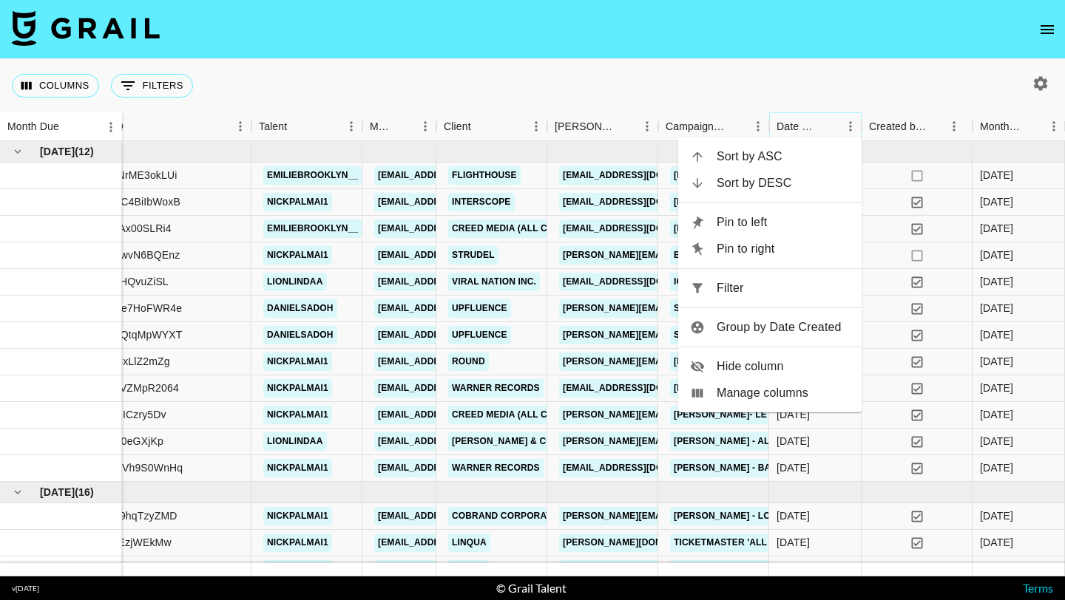
click at [849, 128] on icon "Menu" at bounding box center [850, 126] width 15 height 15
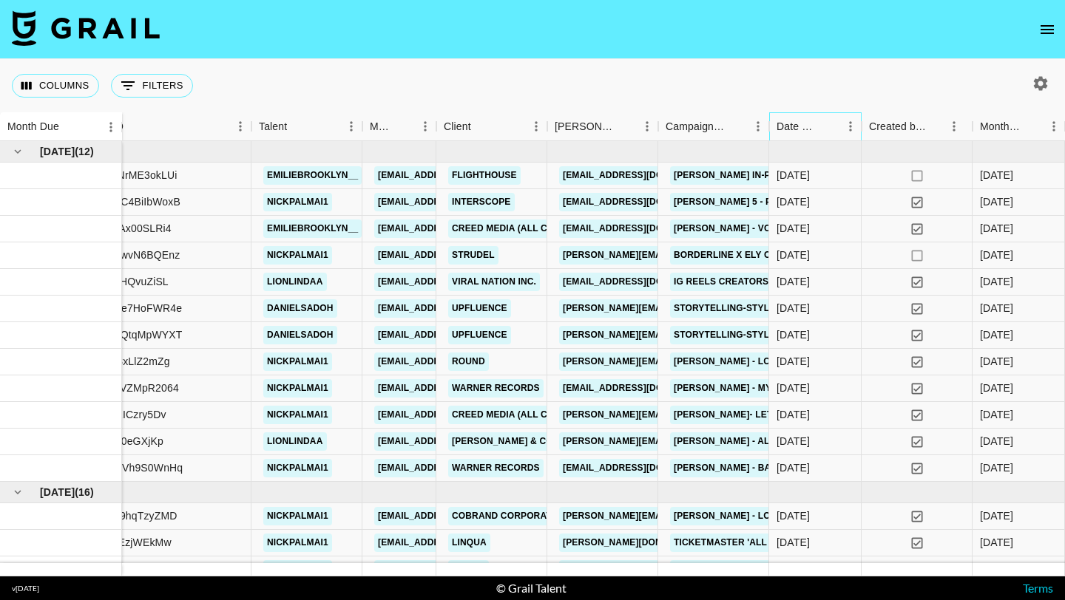
click at [813, 124] on div "Date Created" at bounding box center [797, 126] width 42 height 29
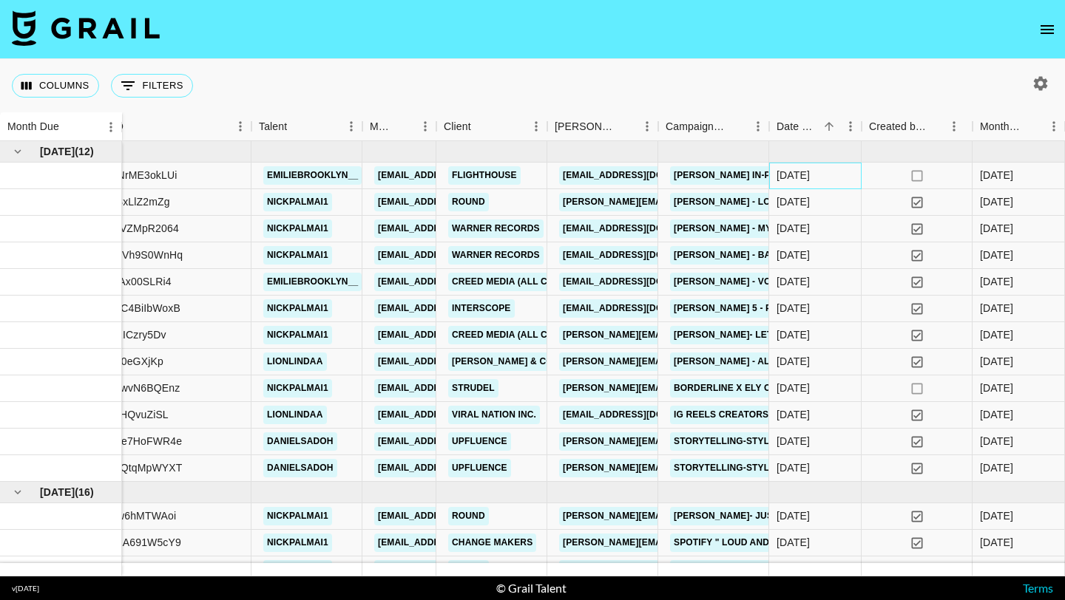
click at [860, 177] on div "[DATE]" at bounding box center [815, 176] width 92 height 27
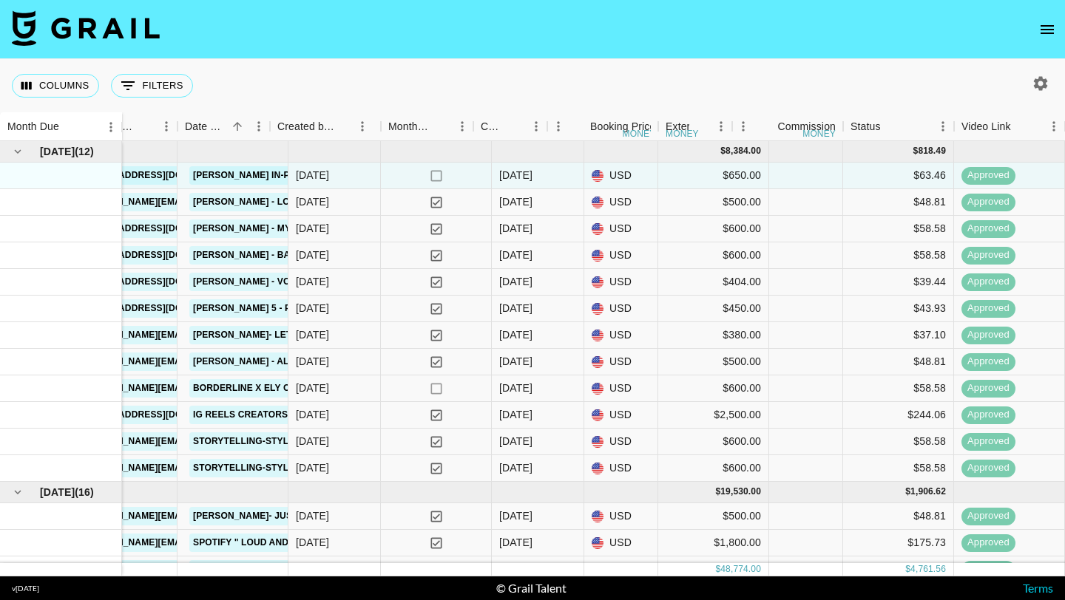
scroll to position [0, 832]
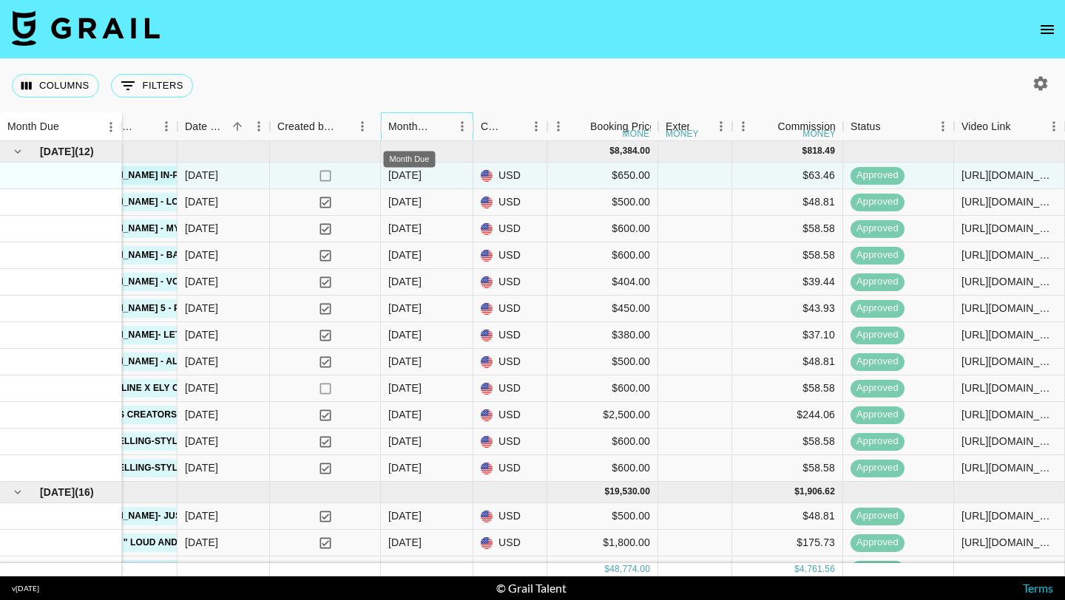
click at [418, 134] on div "Month Due" at bounding box center [409, 126] width 42 height 29
click at [427, 175] on div "[DATE]" at bounding box center [427, 176] width 92 height 27
click at [422, 131] on div "Month Due" at bounding box center [409, 126] width 42 height 29
click at [404, 126] on div "Month Due" at bounding box center [409, 126] width 42 height 29
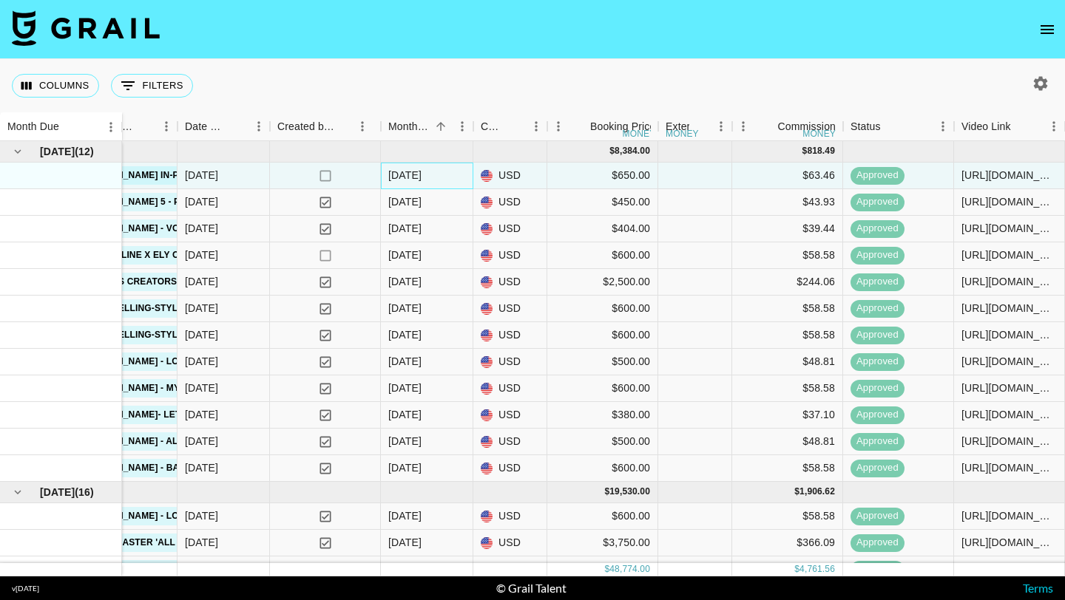
click at [407, 176] on div "[DATE]" at bounding box center [404, 175] width 33 height 15
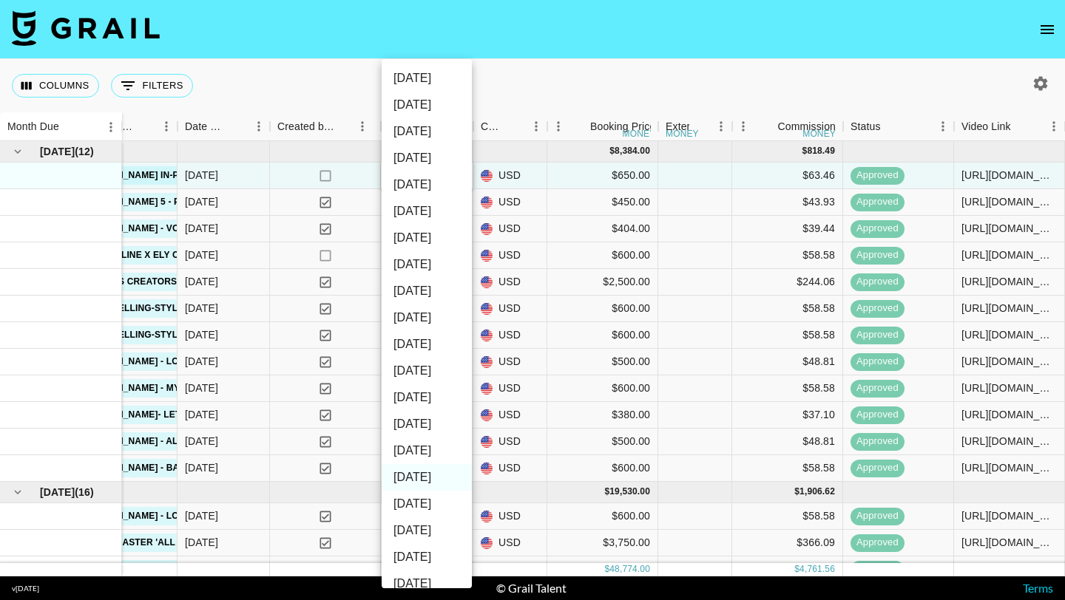
click at [521, 92] on div at bounding box center [532, 300] width 1065 height 600
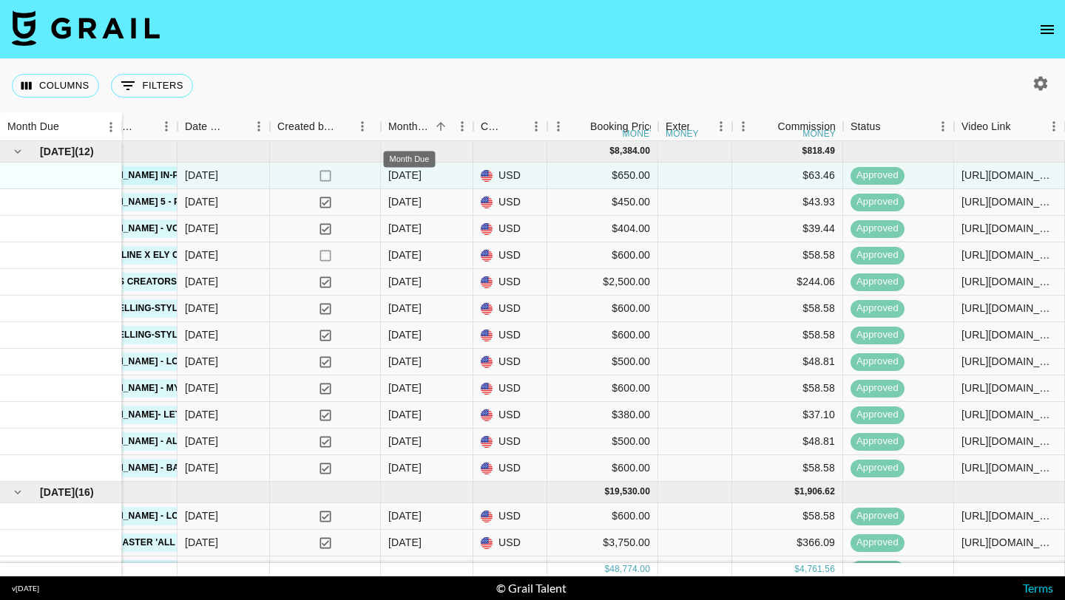
click at [406, 146] on div "Month Due" at bounding box center [409, 155] width 55 height 28
click at [406, 145] on div "Month Due" at bounding box center [414, 155] width 55 height 28
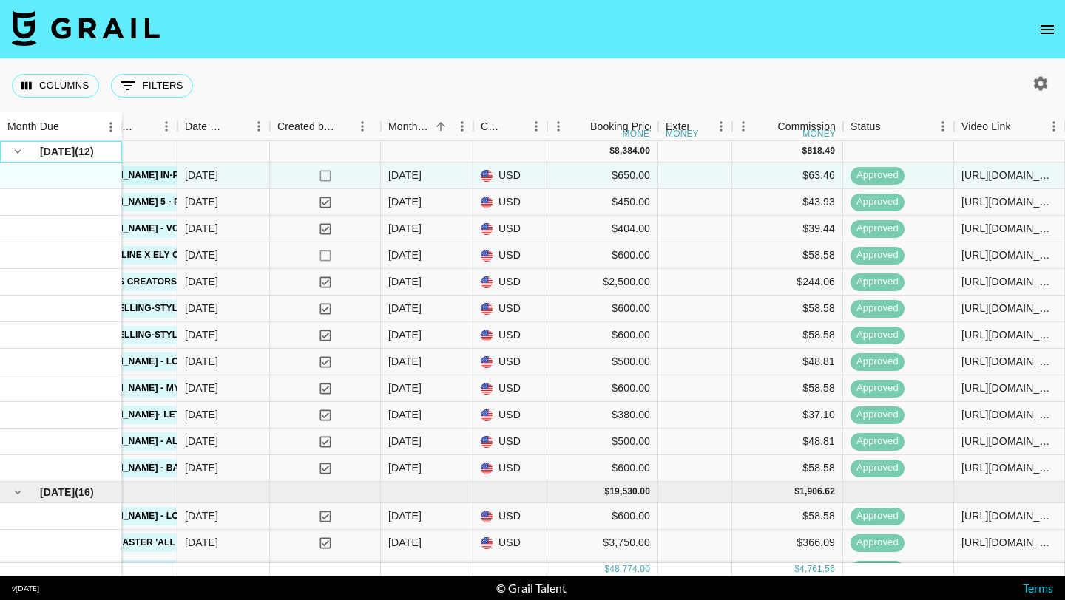
click at [40, 154] on span "[DATE]" at bounding box center [57, 151] width 35 height 15
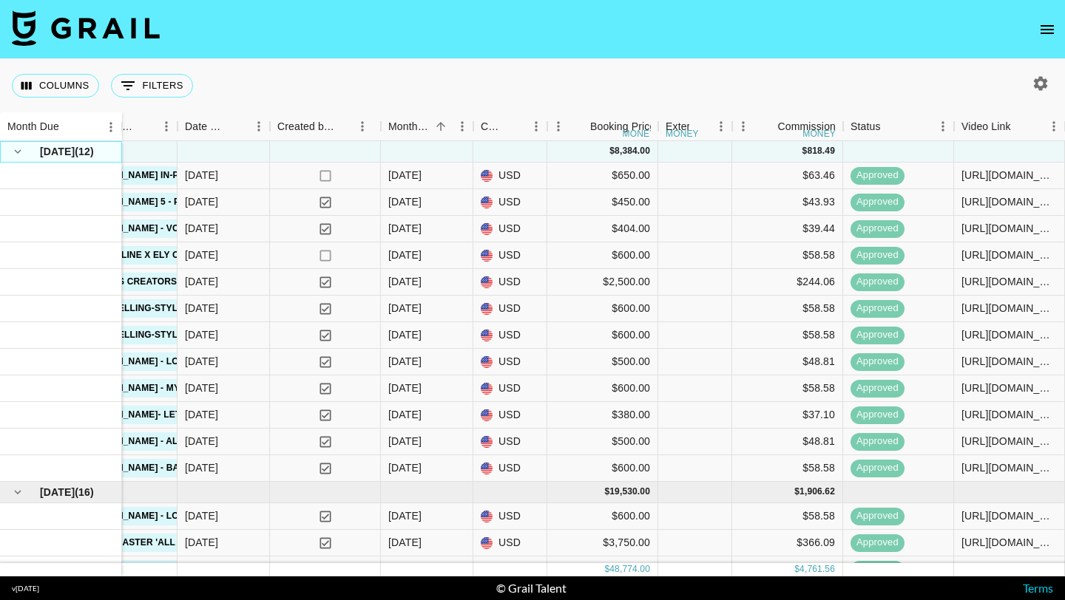
click at [74, 149] on span "[DATE]" at bounding box center [57, 151] width 35 height 15
click at [67, 135] on button "Sort" at bounding box center [69, 127] width 21 height 21
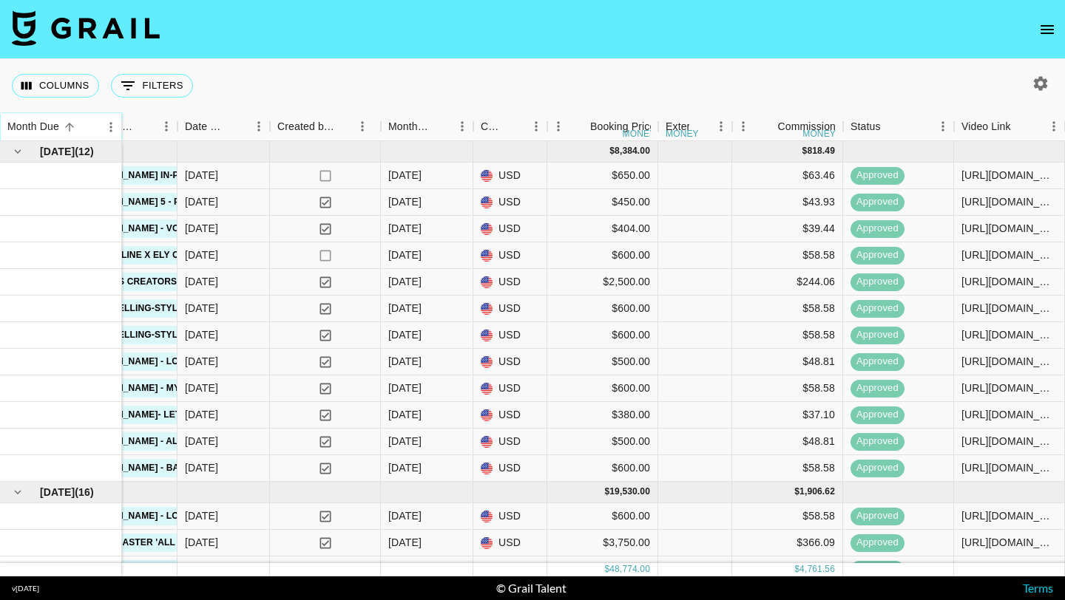
click at [67, 135] on button "Sort" at bounding box center [69, 127] width 21 height 21
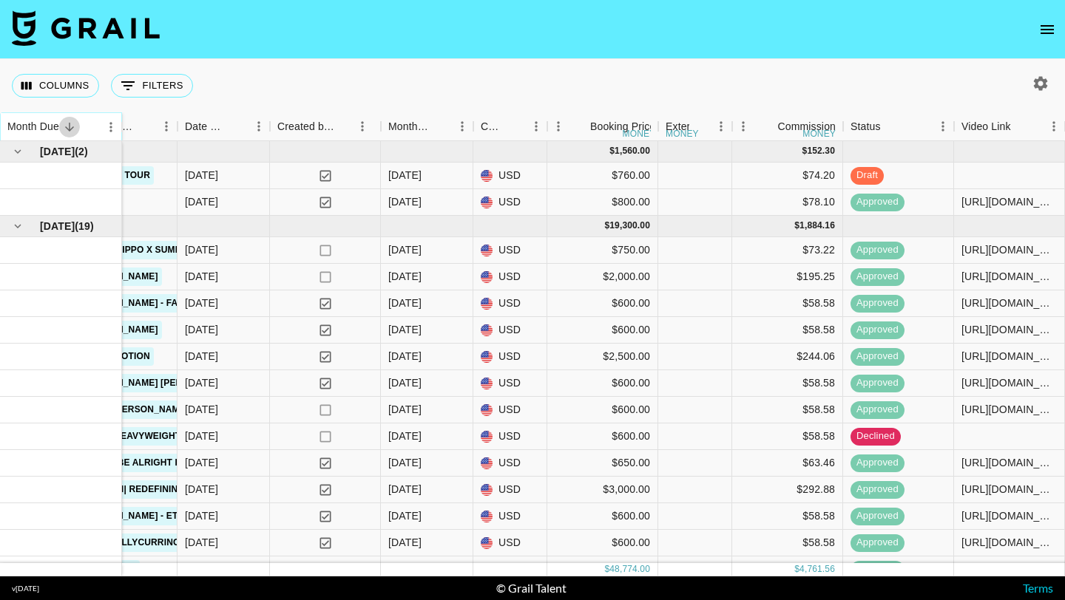
click at [67, 135] on button "Sort" at bounding box center [69, 127] width 21 height 21
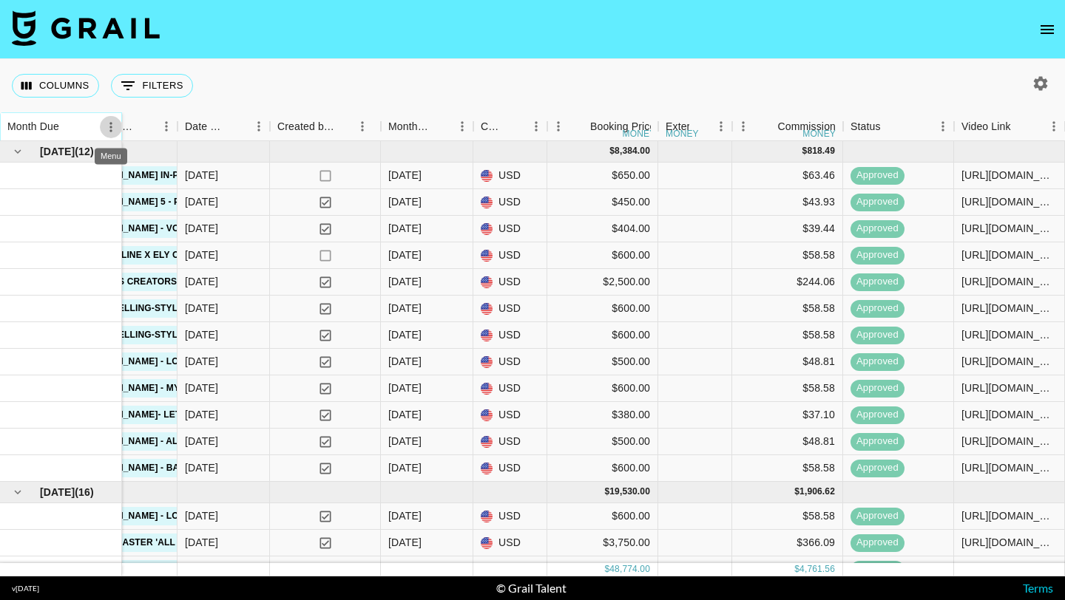
click at [109, 123] on icon "Menu" at bounding box center [111, 127] width 15 height 15
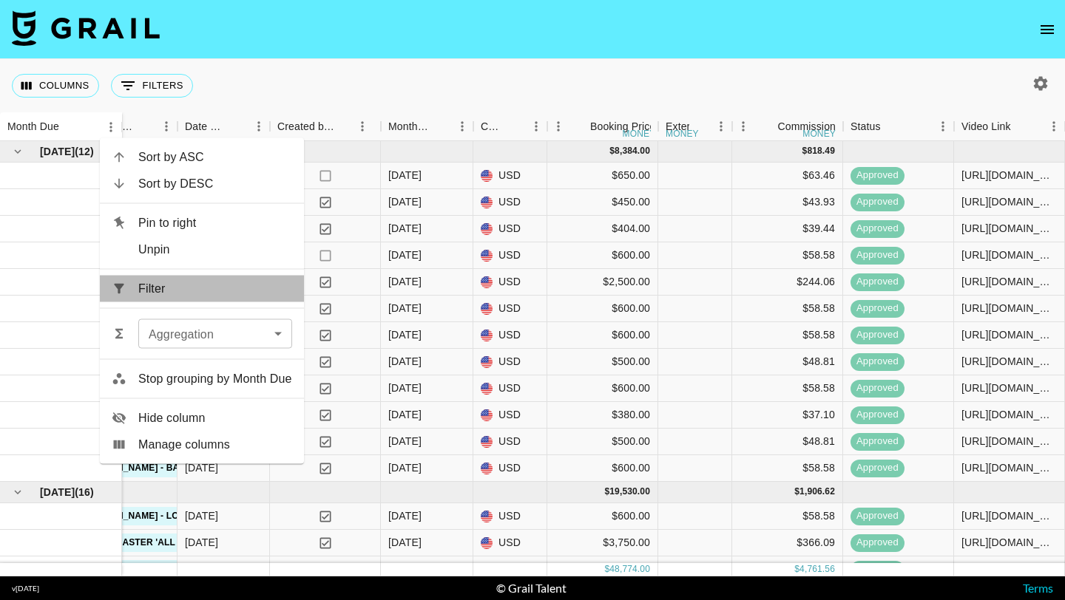
click at [147, 277] on li "Filter" at bounding box center [202, 289] width 204 height 27
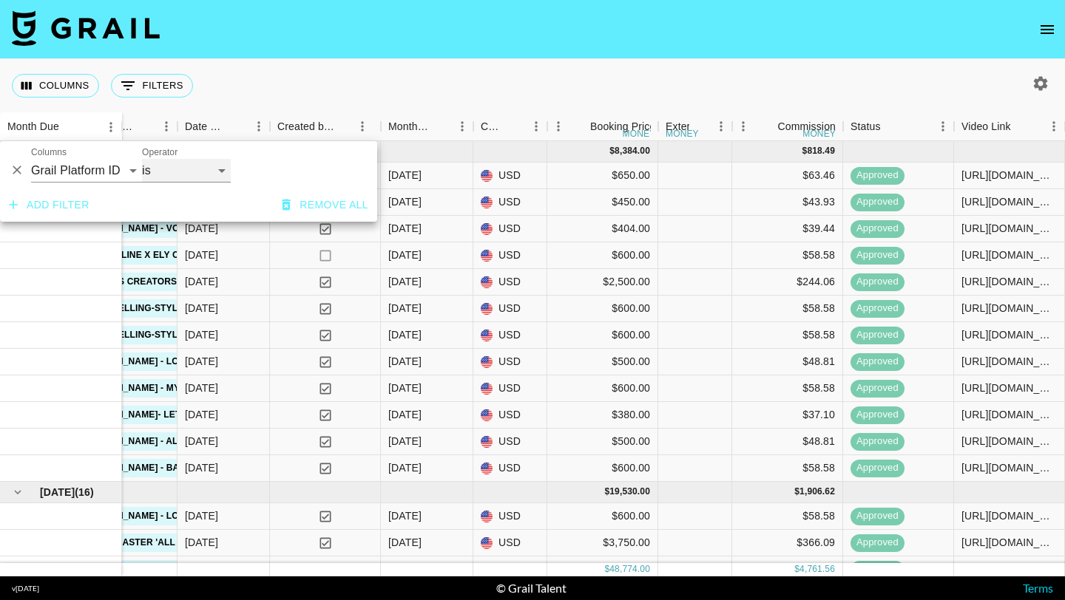
click at [224, 172] on select "is is not is any of" at bounding box center [186, 171] width 89 height 24
click at [607, 60] on div "Columns 0 Filters + Booking" at bounding box center [532, 85] width 1065 height 53
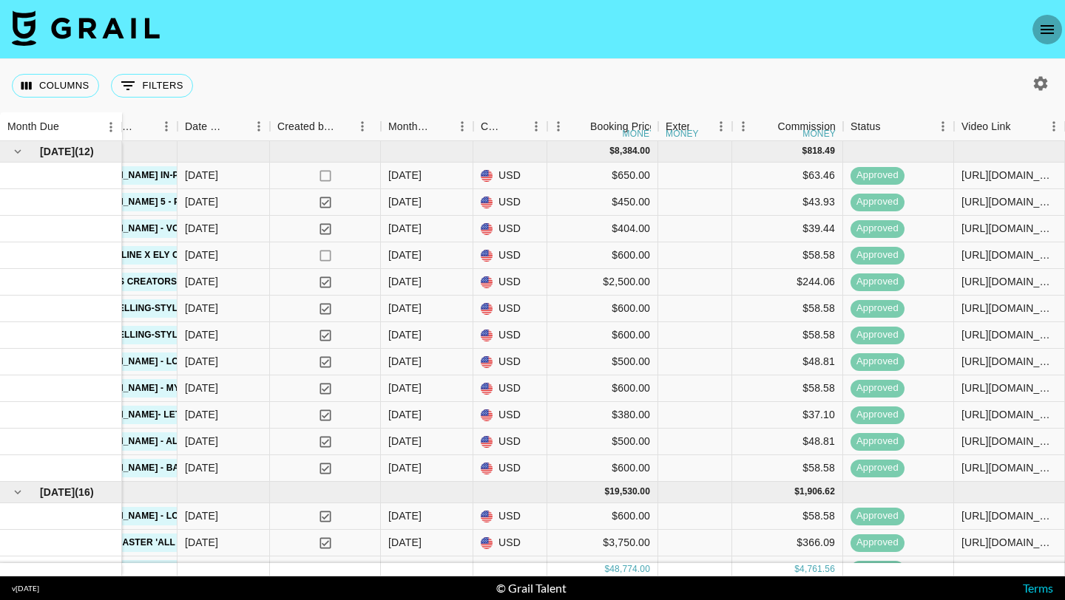
click at [1052, 25] on icon "open drawer" at bounding box center [1046, 29] width 13 height 9
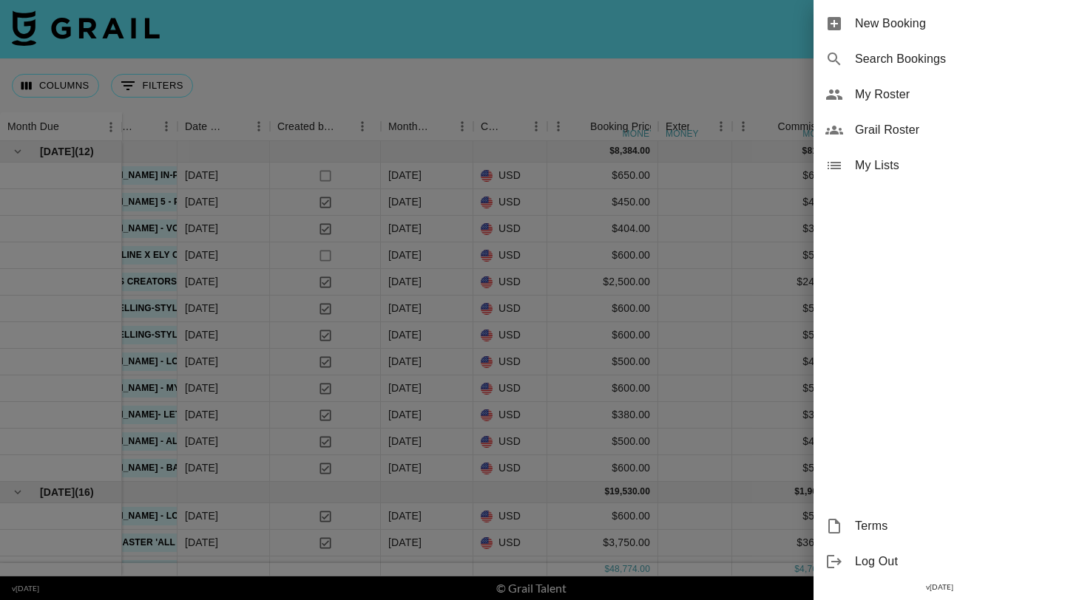
click at [759, 72] on div at bounding box center [532, 300] width 1065 height 600
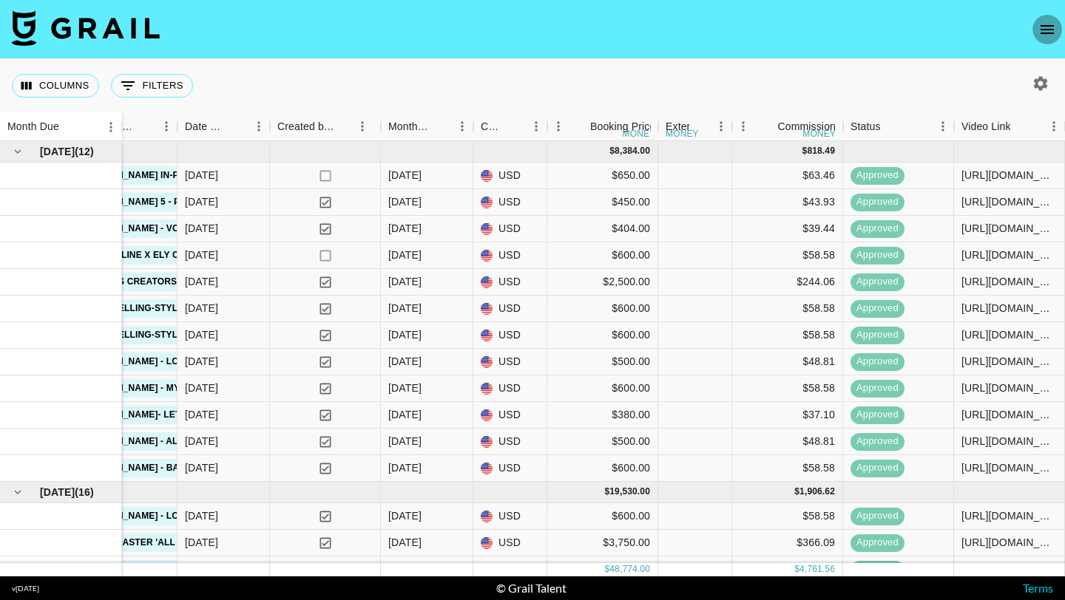
click at [1042, 32] on icon "open drawer" at bounding box center [1047, 30] width 18 height 18
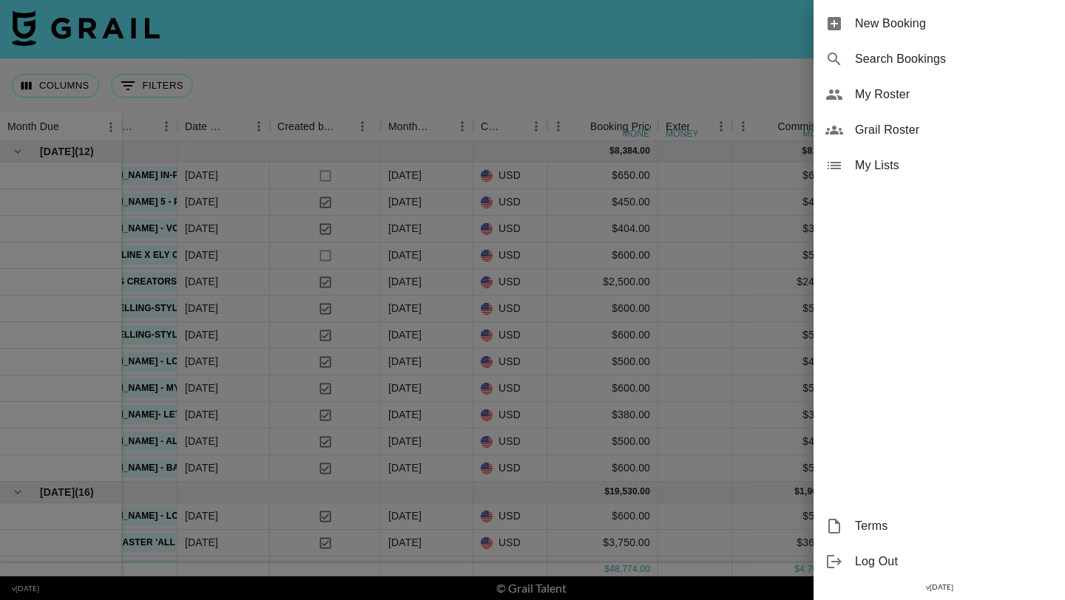
click at [896, 66] on span "Search Bookings" at bounding box center [954, 59] width 198 height 18
select select "id"
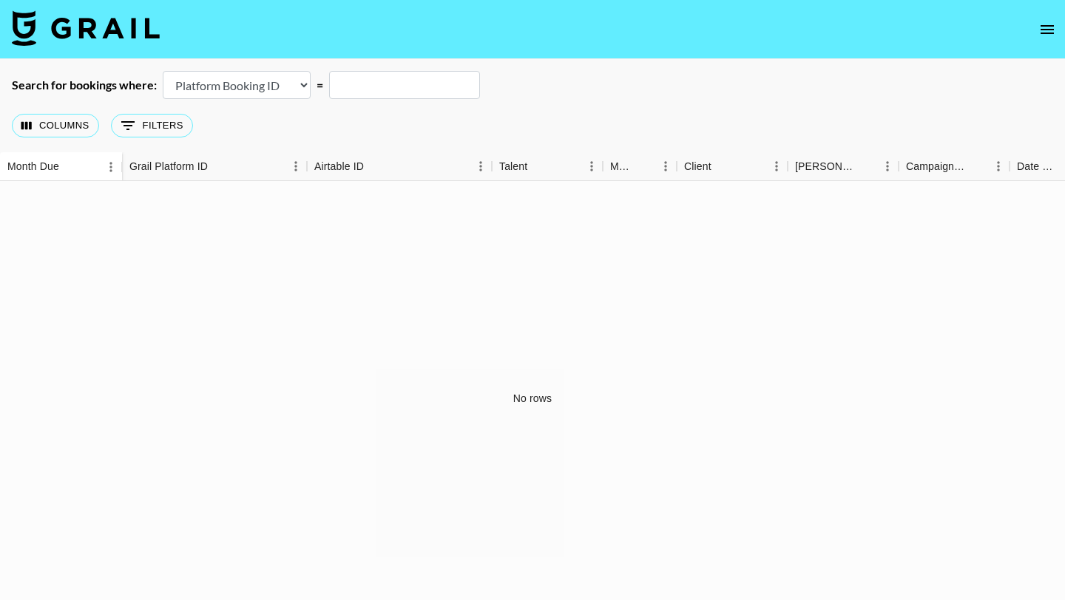
click at [355, 88] on input "text" at bounding box center [404, 85] width 151 height 28
click at [59, 173] on div "Month Due" at bounding box center [69, 167] width 21 height 21
click at [30, 169] on div "Month Due" at bounding box center [33, 166] width 52 height 29
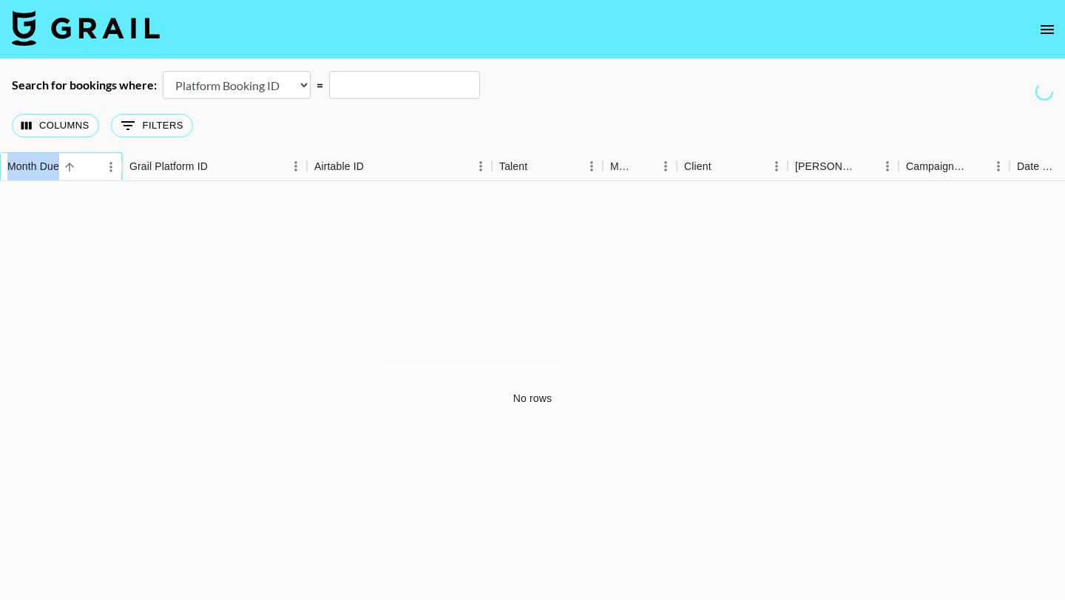
click at [30, 169] on div "Month Due" at bounding box center [33, 166] width 52 height 29
click at [113, 166] on div "Month Due" at bounding box center [122, 166] width 18 height 29
click at [1040, 28] on icon "open drawer" at bounding box center [1046, 29] width 13 height 9
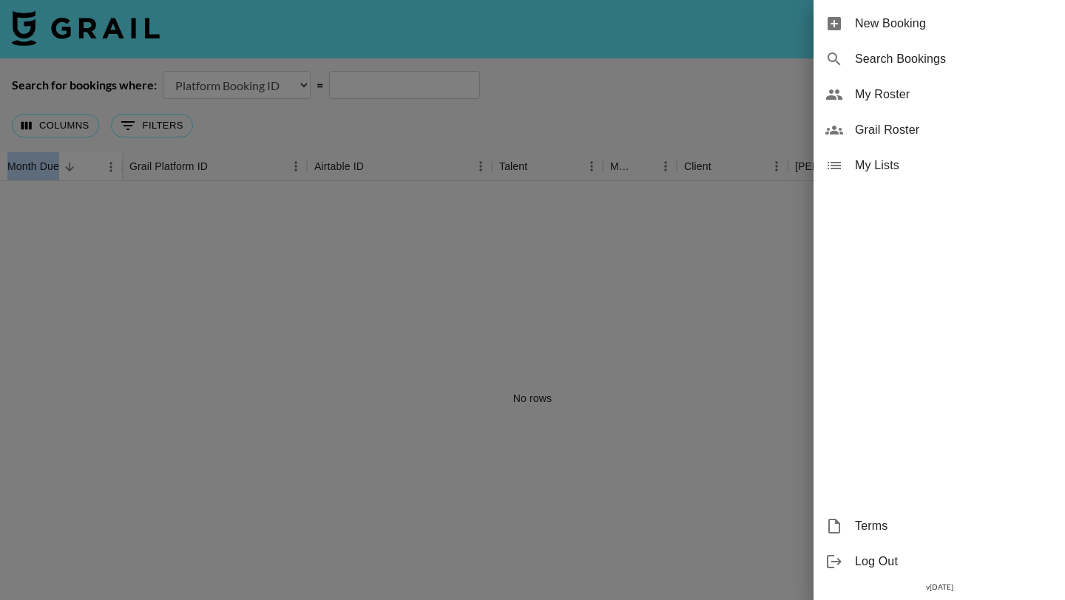
click at [891, 58] on span "Search Bookings" at bounding box center [954, 59] width 198 height 18
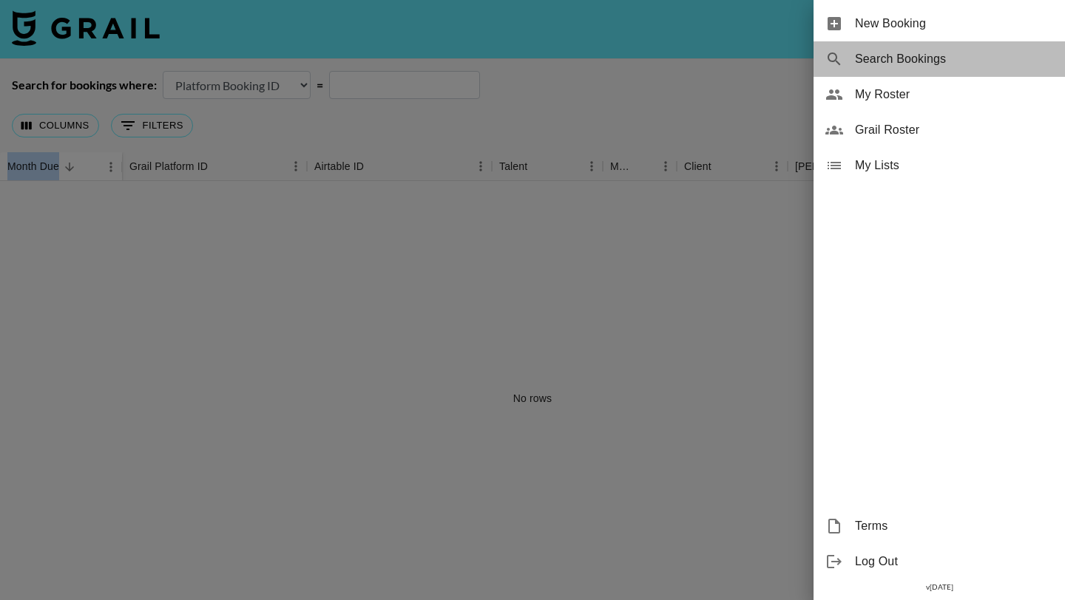
click at [891, 58] on span "Search Bookings" at bounding box center [954, 59] width 198 height 18
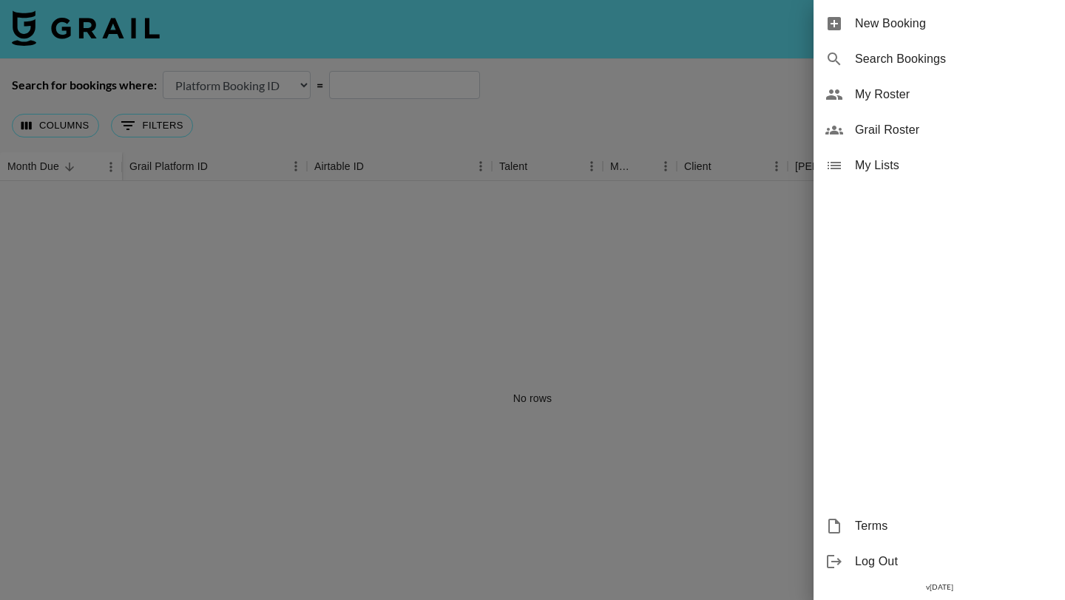
click at [503, 89] on div at bounding box center [532, 300] width 1065 height 600
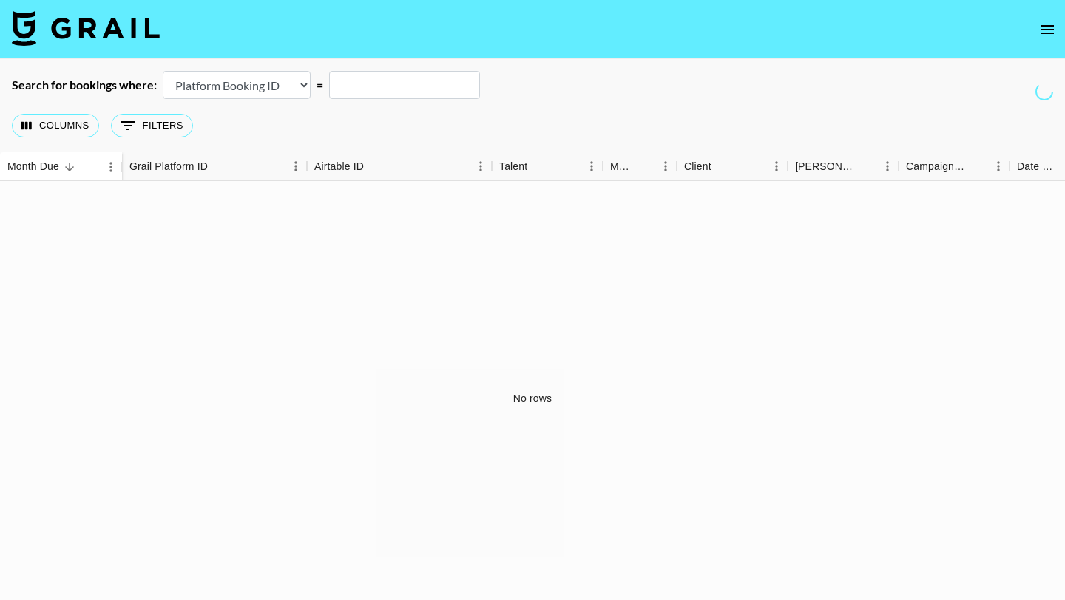
click at [371, 86] on input "text" at bounding box center [404, 85] width 151 height 28
type input "liionlindaa"
click at [431, 88] on input "liionlindaa" at bounding box center [404, 85] width 151 height 28
click at [1042, 28] on icon "open drawer" at bounding box center [1047, 30] width 18 height 18
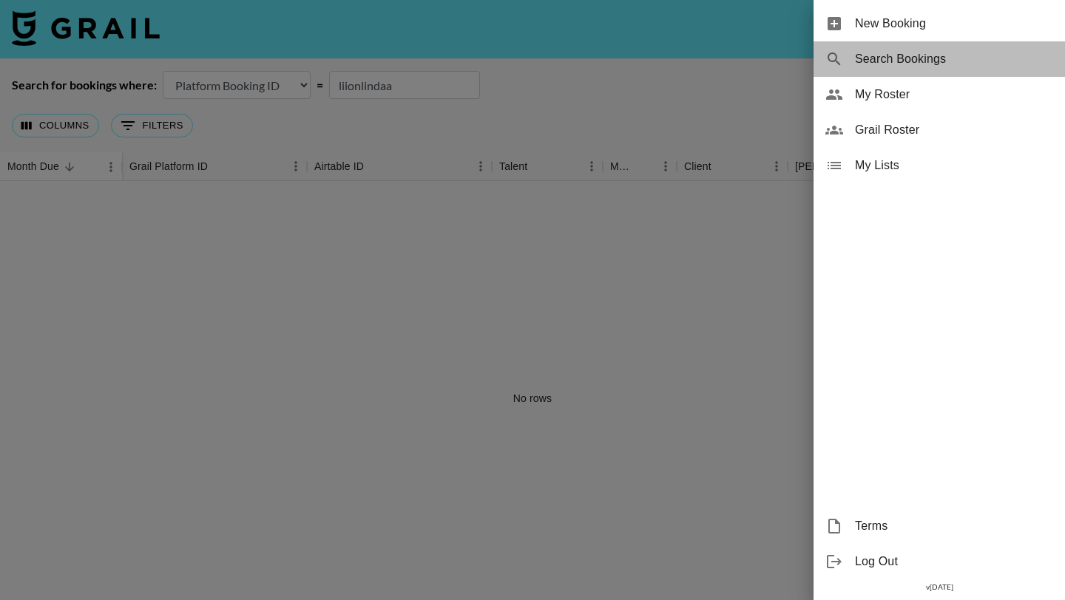
click at [895, 61] on span "Search Bookings" at bounding box center [954, 59] width 198 height 18
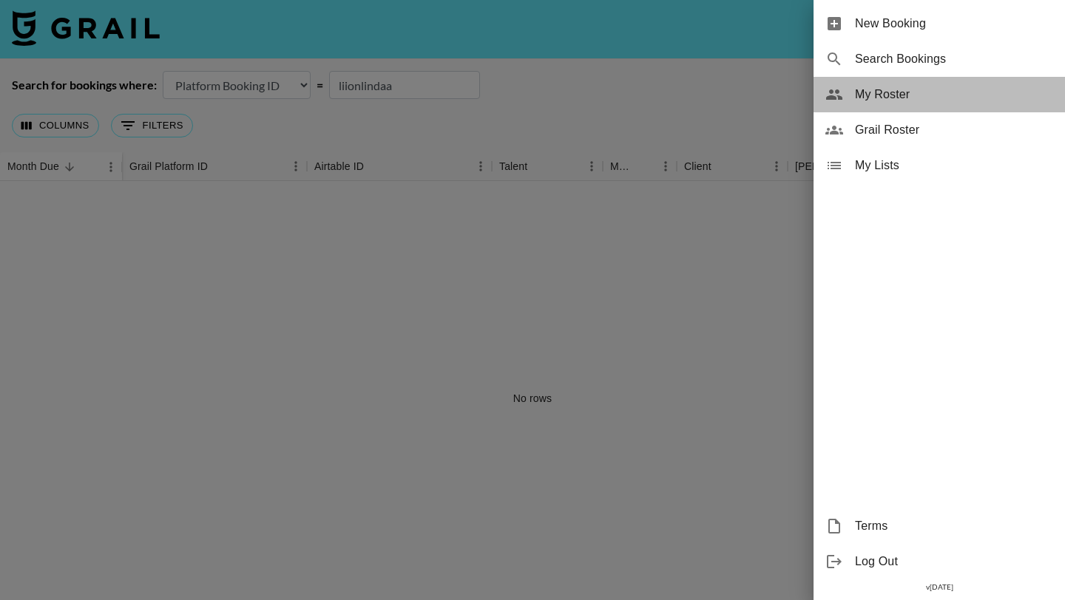
click at [878, 102] on span "My Roster" at bounding box center [954, 95] width 198 height 18
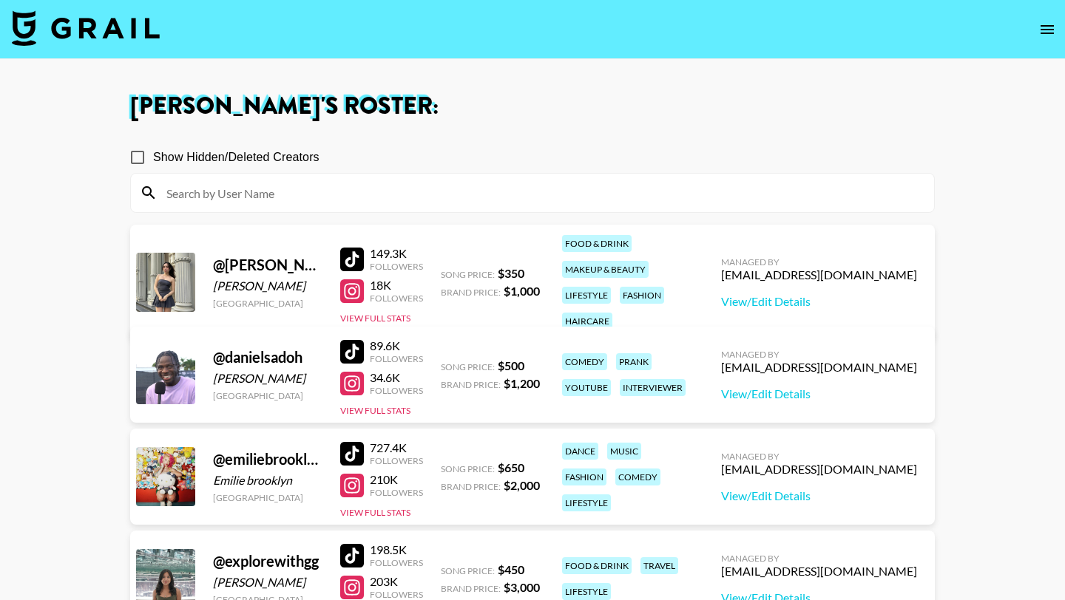
click at [65, 22] on img at bounding box center [86, 27] width 148 height 35
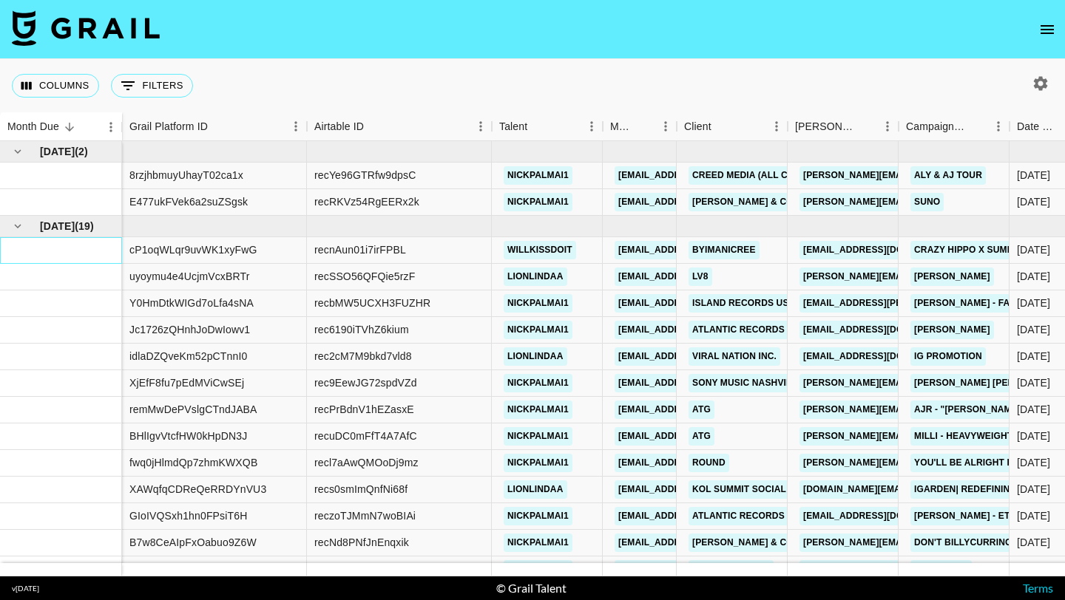
click at [56, 254] on div at bounding box center [61, 250] width 122 height 27
click at [50, 195] on div at bounding box center [61, 202] width 122 height 27
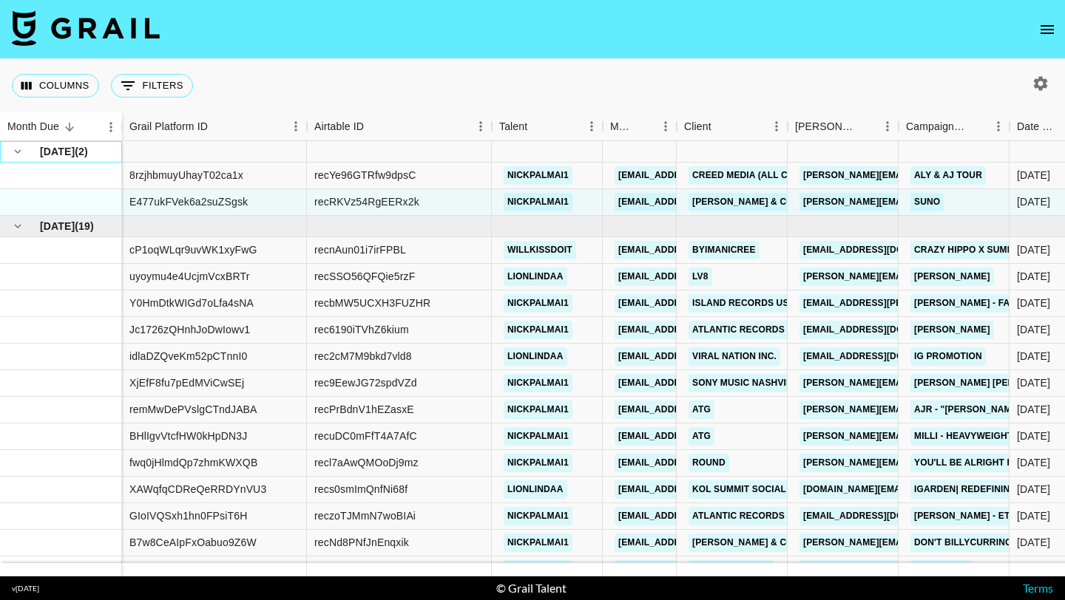
click at [33, 152] on div "[DATE] ( 2 )" at bounding box center [60, 151] width 106 height 21
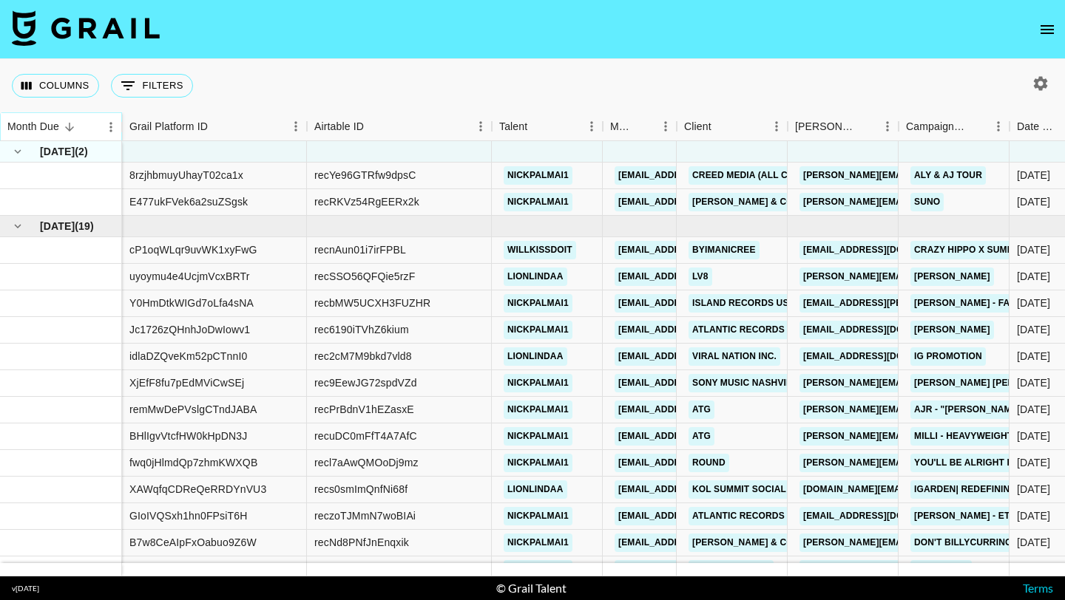
click at [62, 126] on button "Sort" at bounding box center [69, 127] width 21 height 21
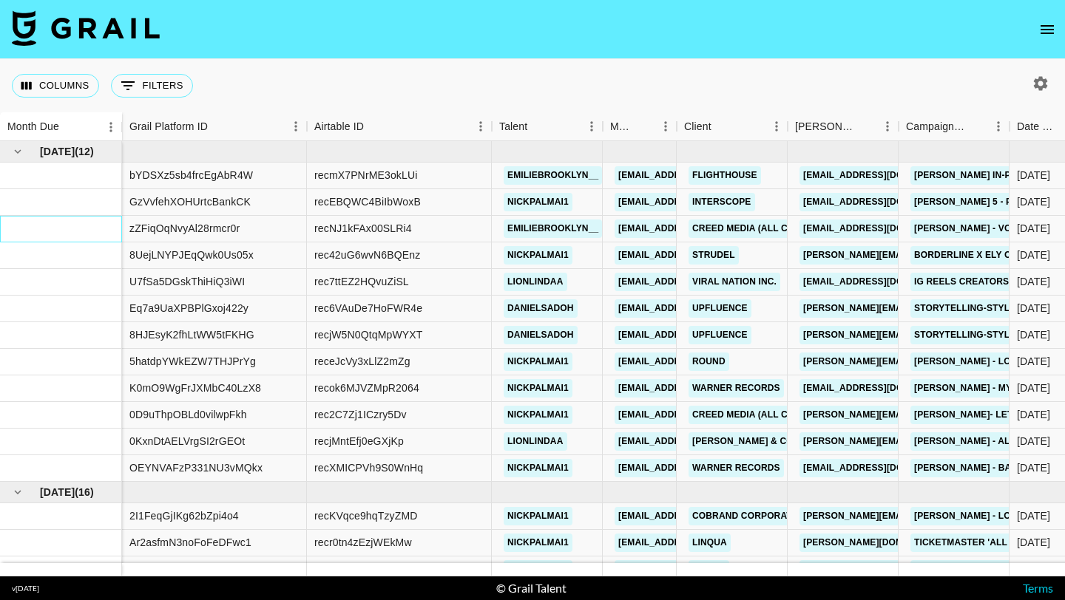
click at [55, 223] on div at bounding box center [61, 229] width 122 height 27
click at [1041, 79] on icon "button" at bounding box center [1041, 83] width 14 height 14
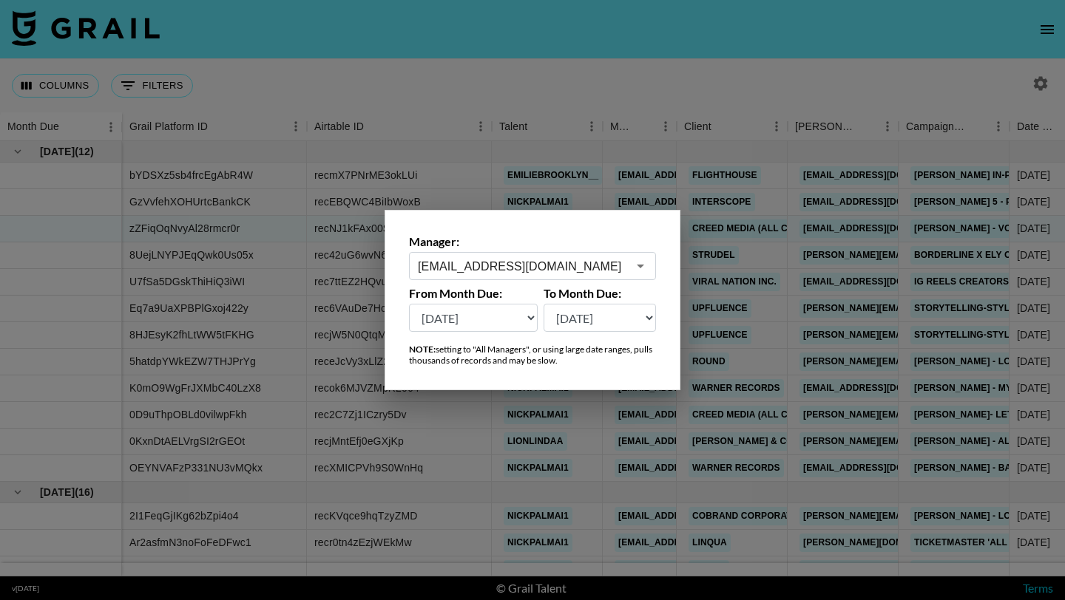
click at [528, 319] on select "[DATE] [DATE] '[DATE] May '[DATE] Mar '[DATE] Jan '[DATE] Nov '[DATE] Sep '[DAT…" at bounding box center [473, 318] width 129 height 28
select select "[DATE]"
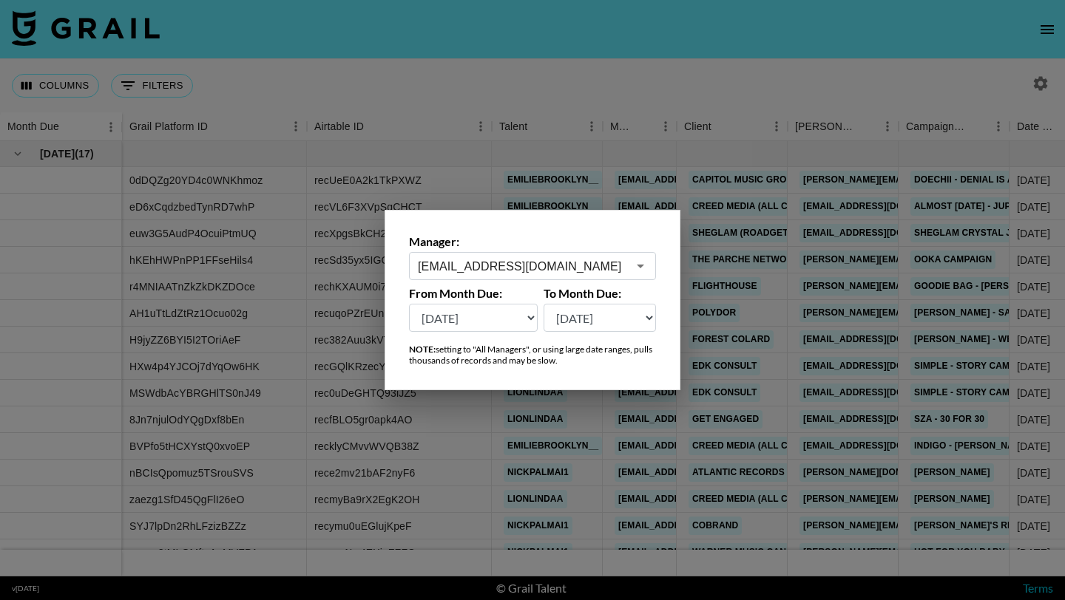
click at [600, 319] on select "[DATE] [DATE] '[DATE] May '[DATE] Mar '[DATE] Jan '[DATE] Nov '[DATE] Sep '[DAT…" at bounding box center [600, 318] width 113 height 28
select select "[DATE]"
click at [312, 387] on div at bounding box center [532, 300] width 1065 height 600
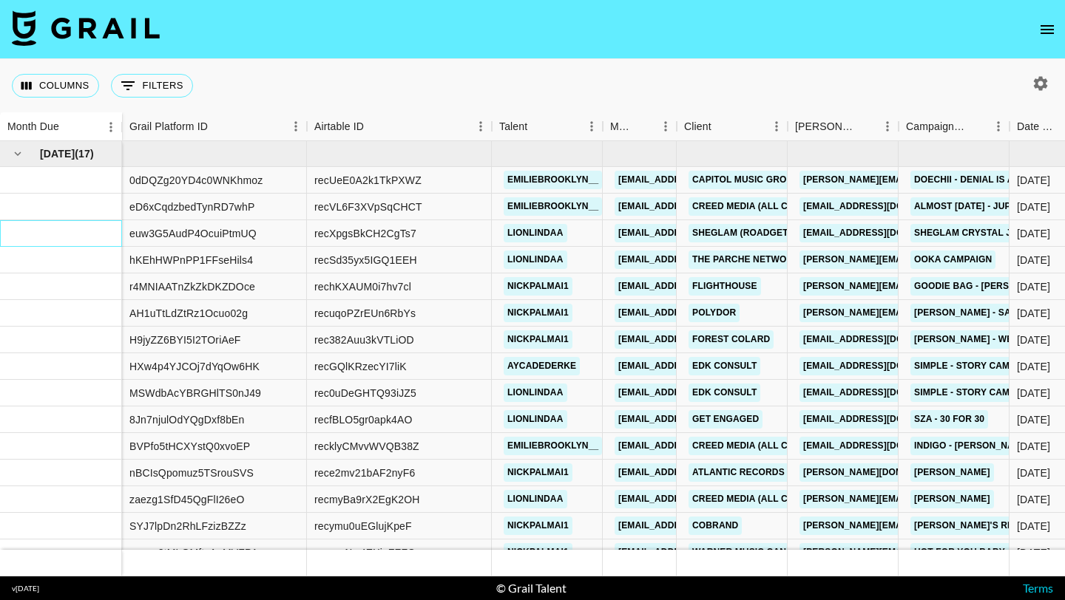
click at [81, 228] on div at bounding box center [61, 233] width 122 height 27
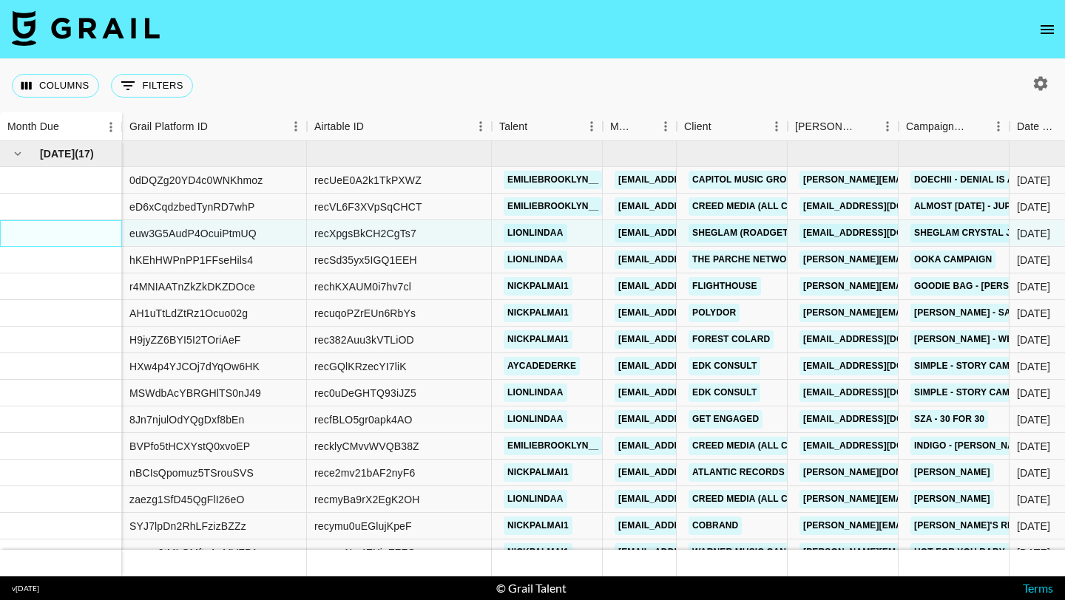
click at [69, 236] on div at bounding box center [61, 233] width 122 height 27
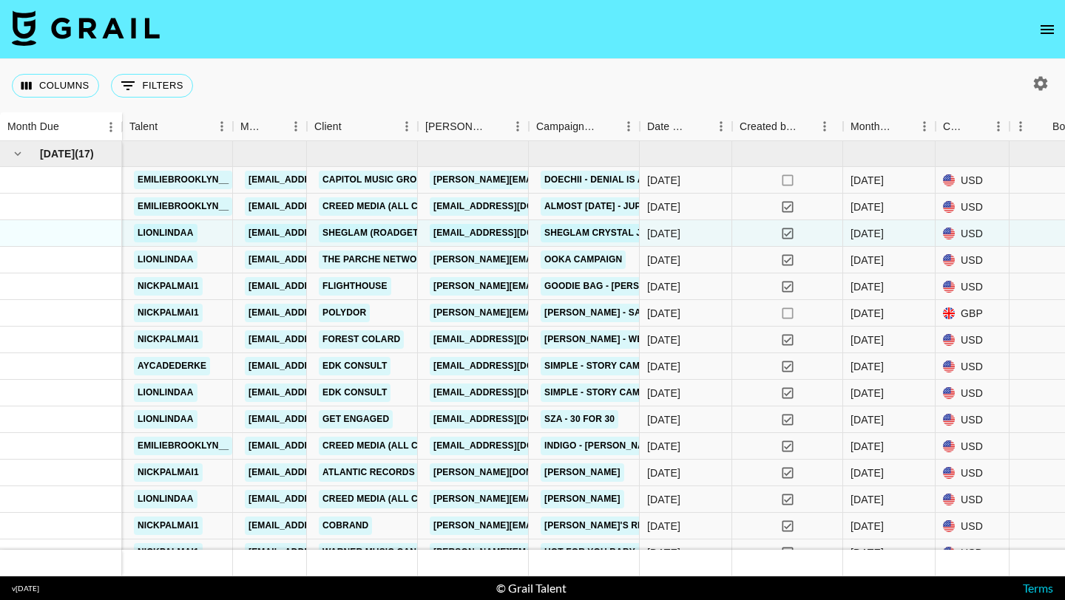
scroll to position [0, 185]
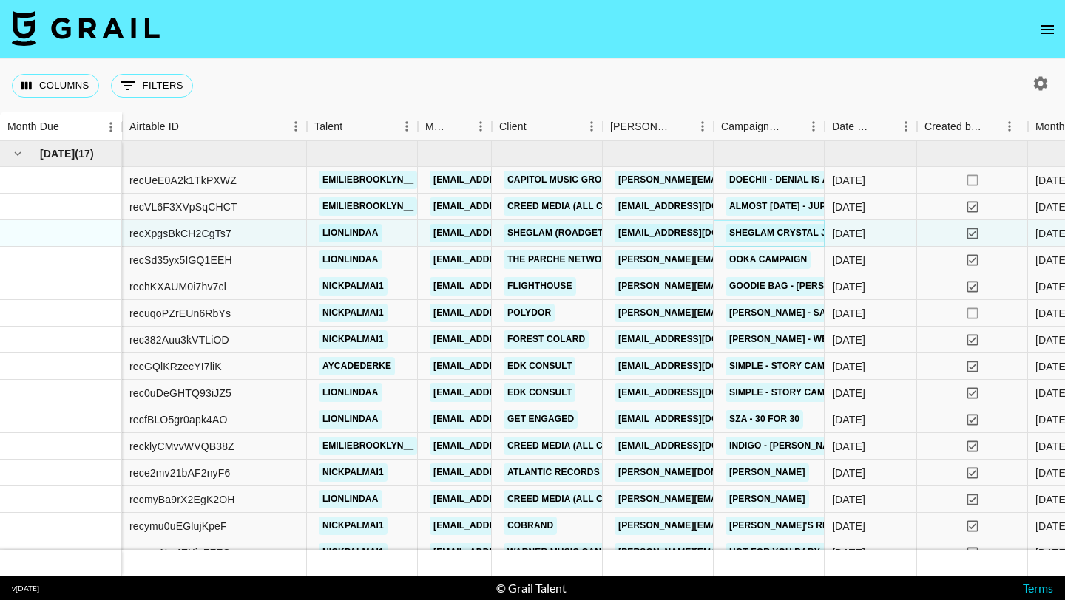
click at [748, 233] on link "SHEGLAM Crystal Jelly Glaze Stick Campaign" at bounding box center [845, 233] width 240 height 18
click at [927, 233] on div "yes" at bounding box center [972, 233] width 111 height 27
click at [895, 264] on div "[DATE]" at bounding box center [871, 260] width 92 height 27
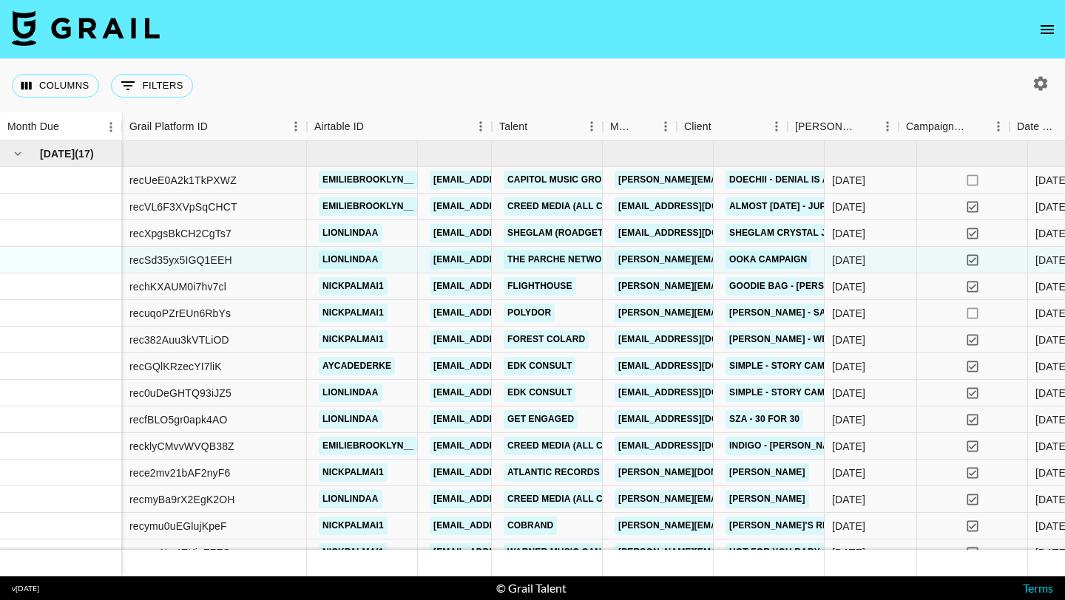
scroll to position [0, 0]
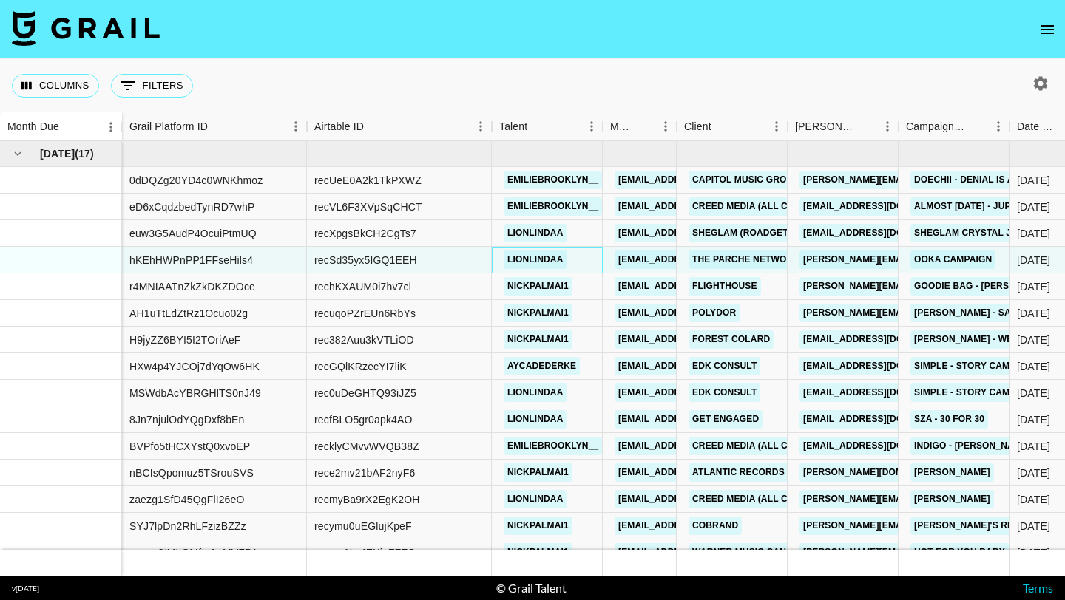
click at [586, 263] on div "lionlindaa" at bounding box center [547, 260] width 111 height 27
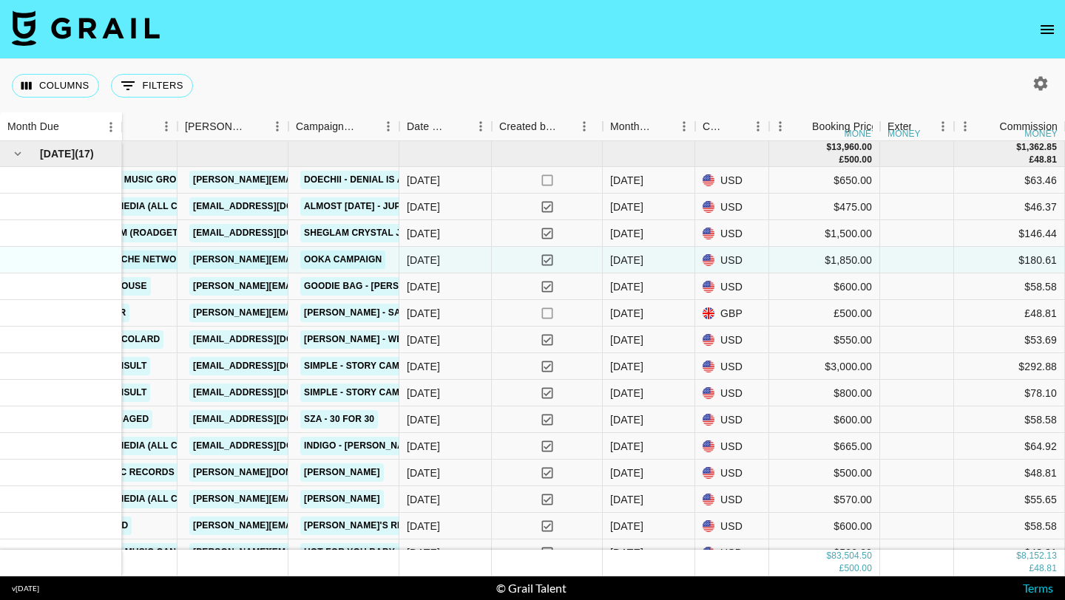
scroll to position [0, 721]
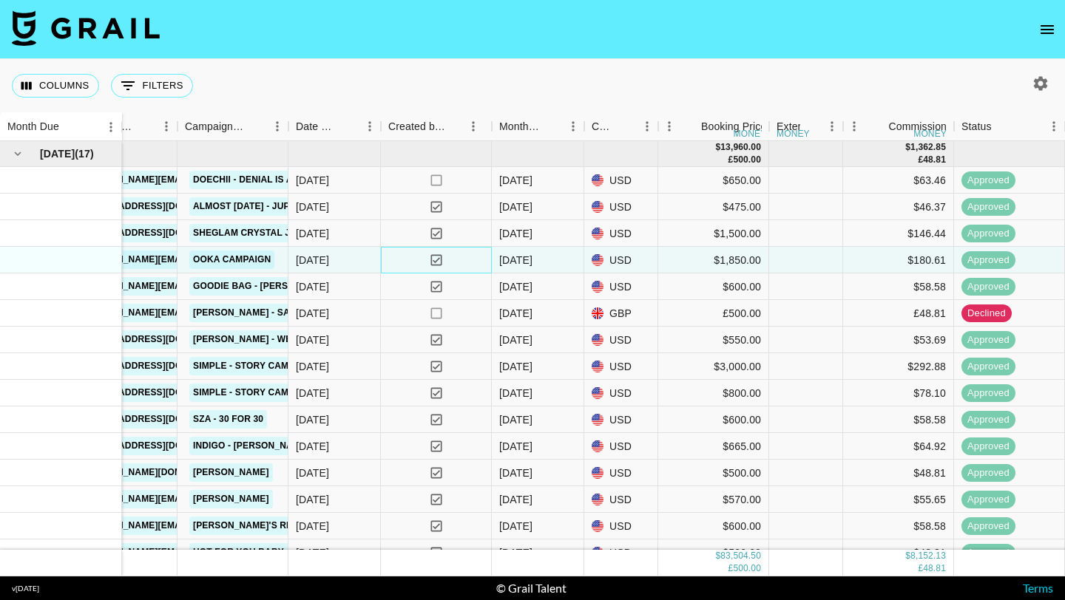
click at [401, 260] on div "yes" at bounding box center [436, 260] width 111 height 27
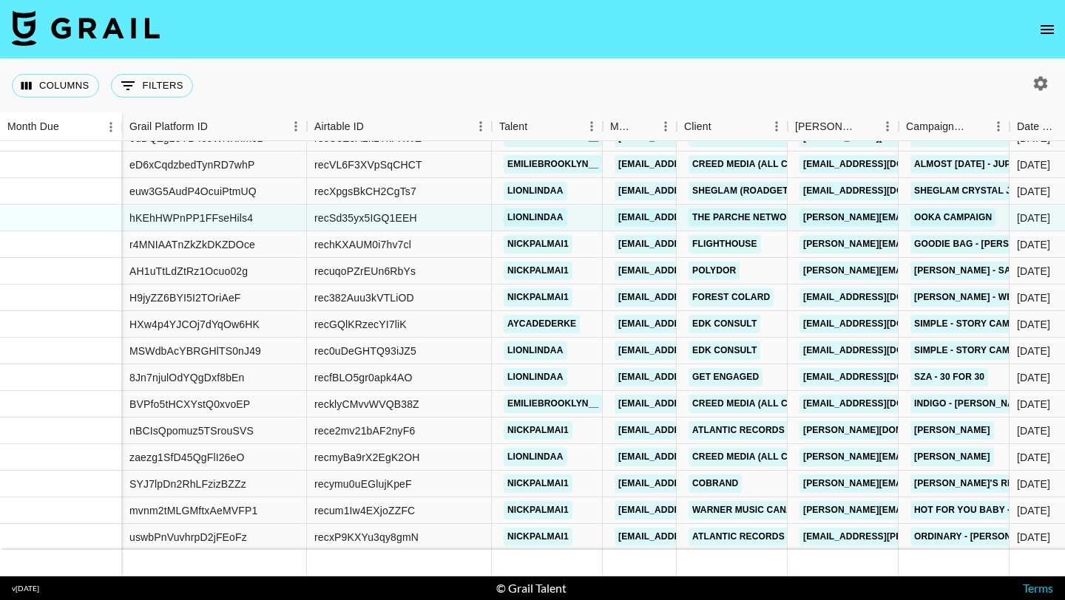
scroll to position [69, 0]
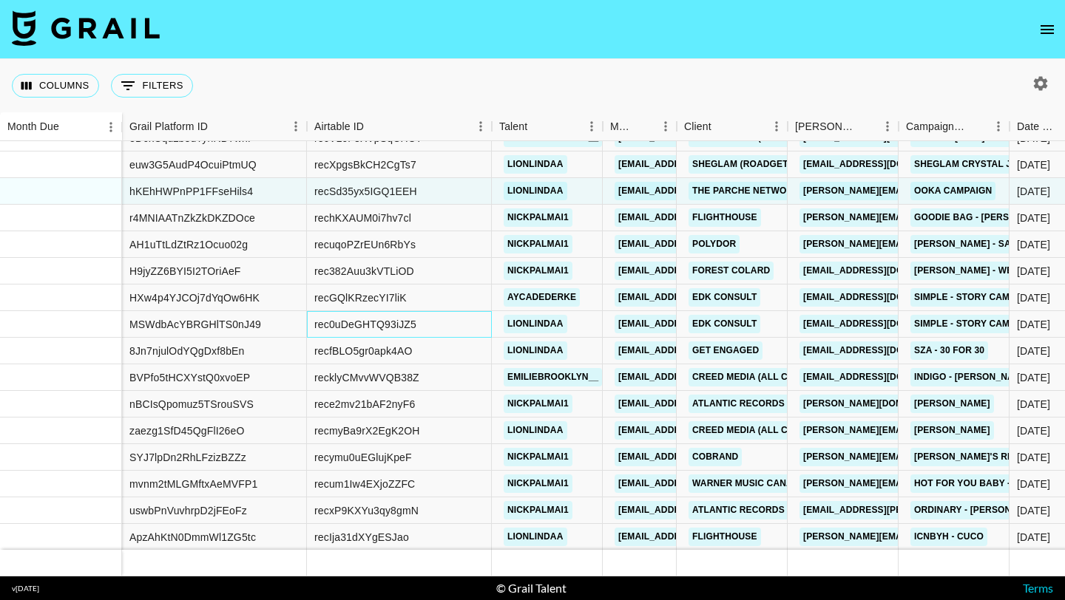
click at [451, 327] on div "rec0uDeGHTQ93iJZ5" at bounding box center [399, 324] width 185 height 27
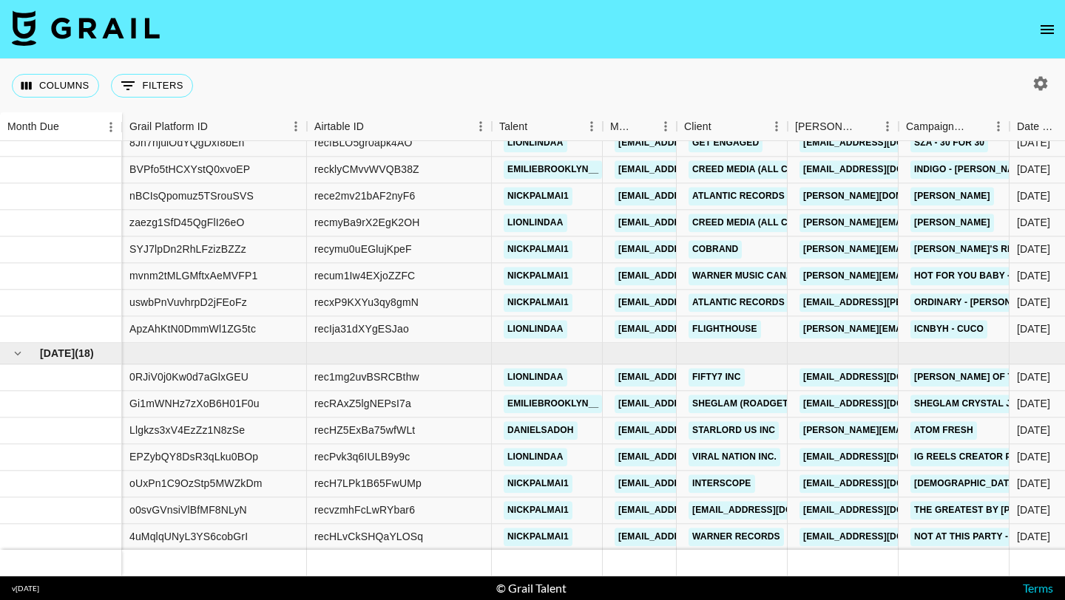
scroll to position [303, 0]
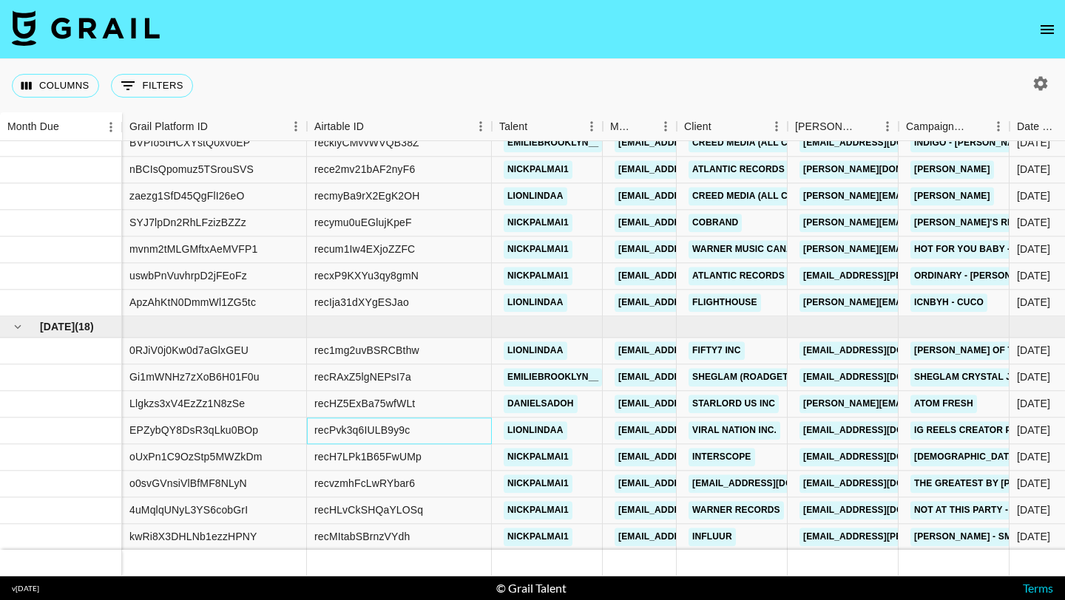
click at [458, 430] on div "recPvk3q6IULB9y9c" at bounding box center [399, 431] width 185 height 27
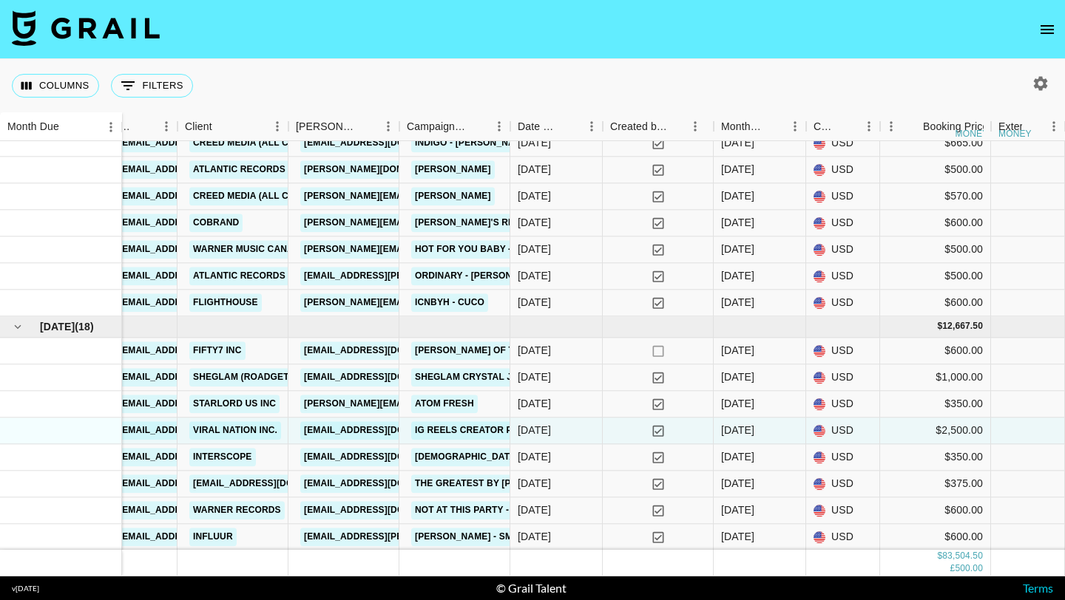
scroll to position [303, 610]
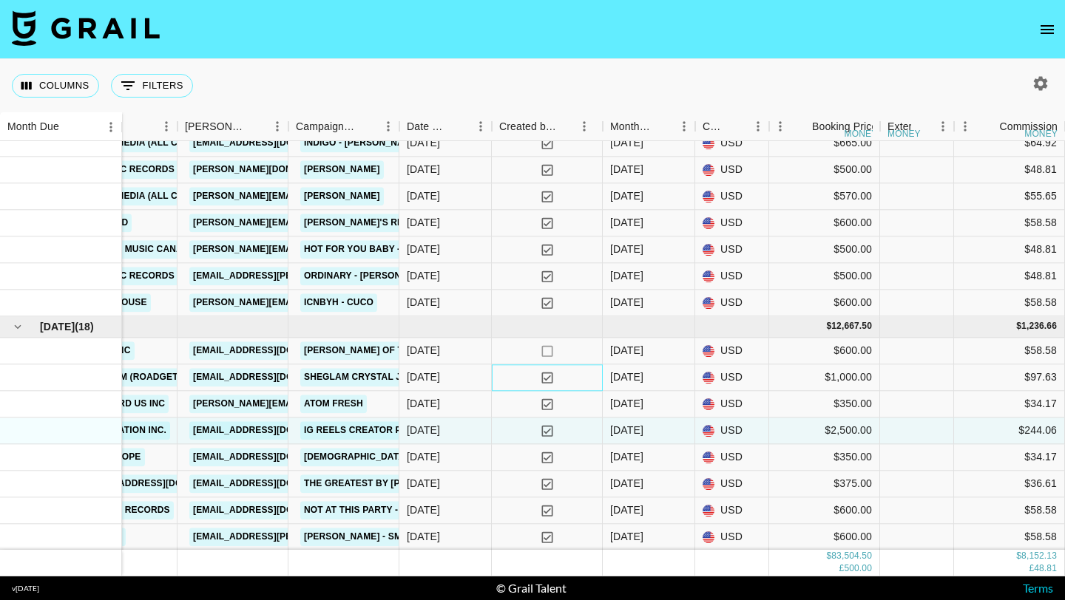
click at [515, 376] on div "yes" at bounding box center [547, 378] width 111 height 27
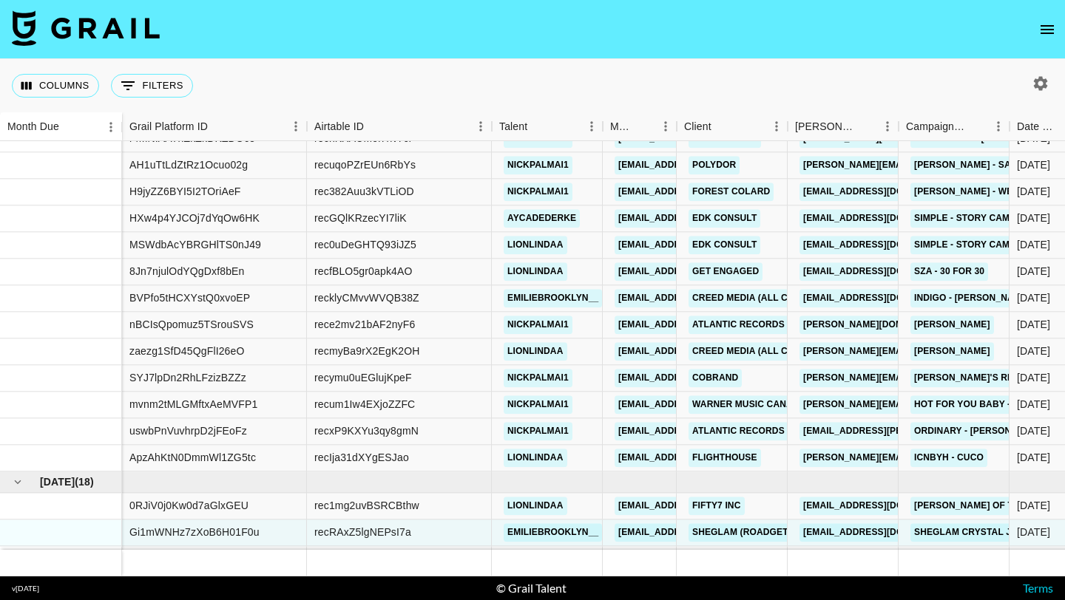
scroll to position [145, 0]
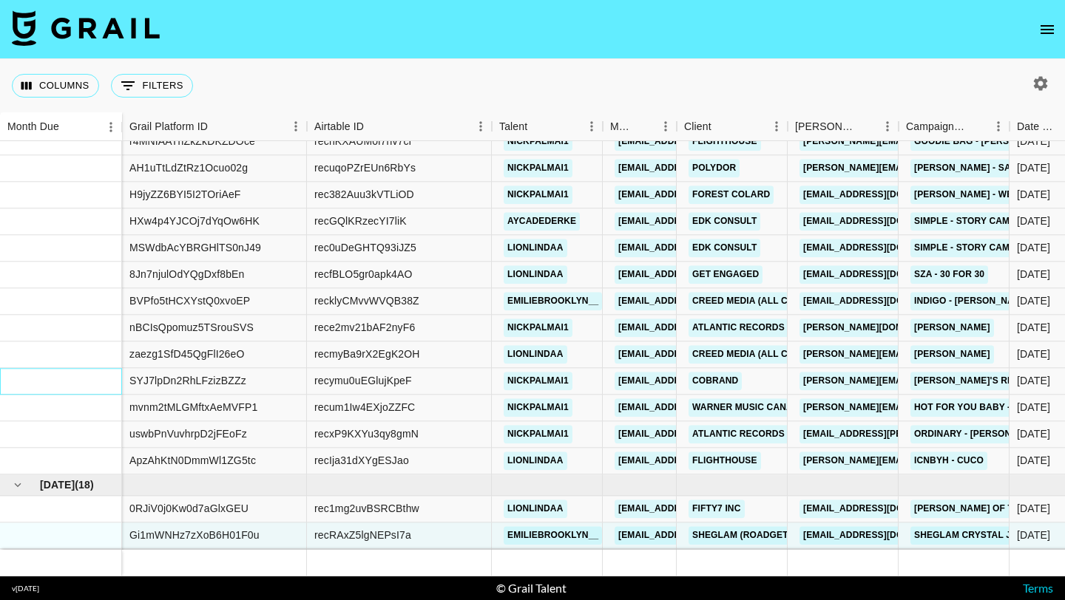
click at [78, 388] on div at bounding box center [61, 381] width 122 height 27
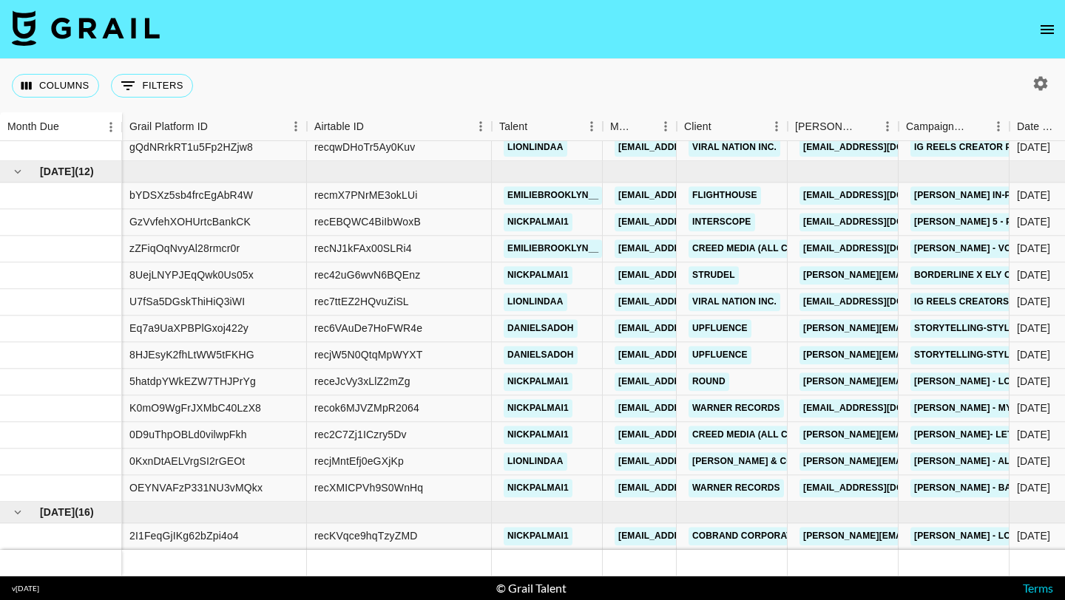
scroll to position [1249, 0]
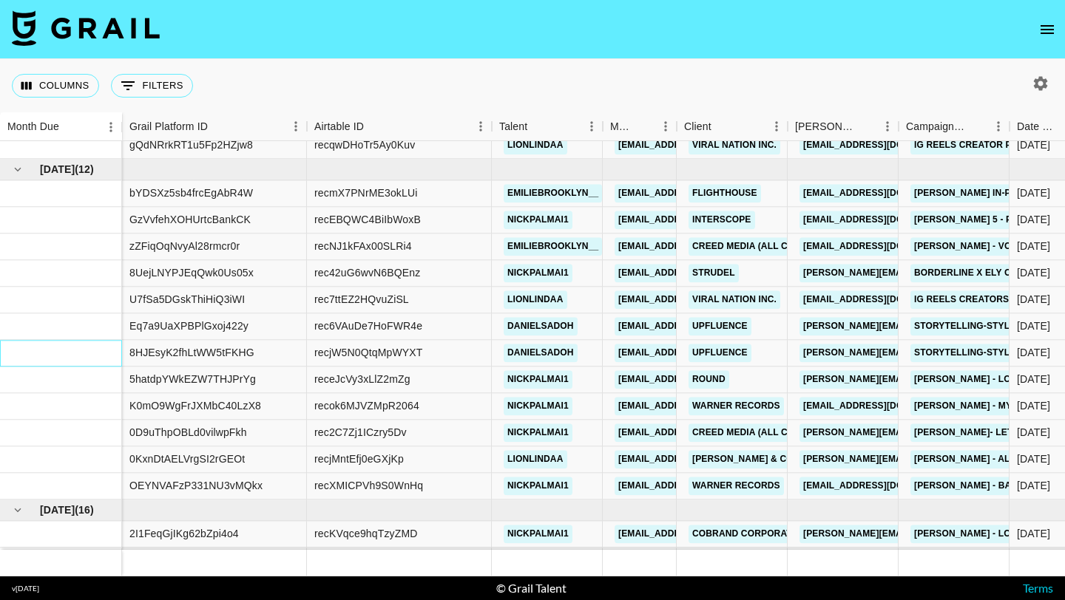
click at [100, 357] on div at bounding box center [61, 353] width 122 height 27
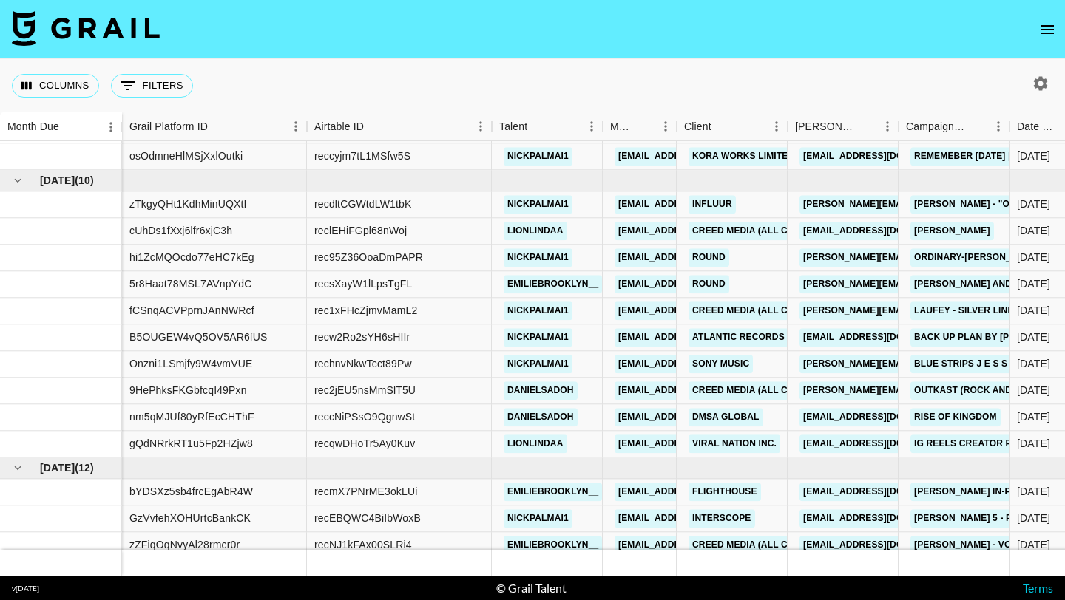
scroll to position [951, 0]
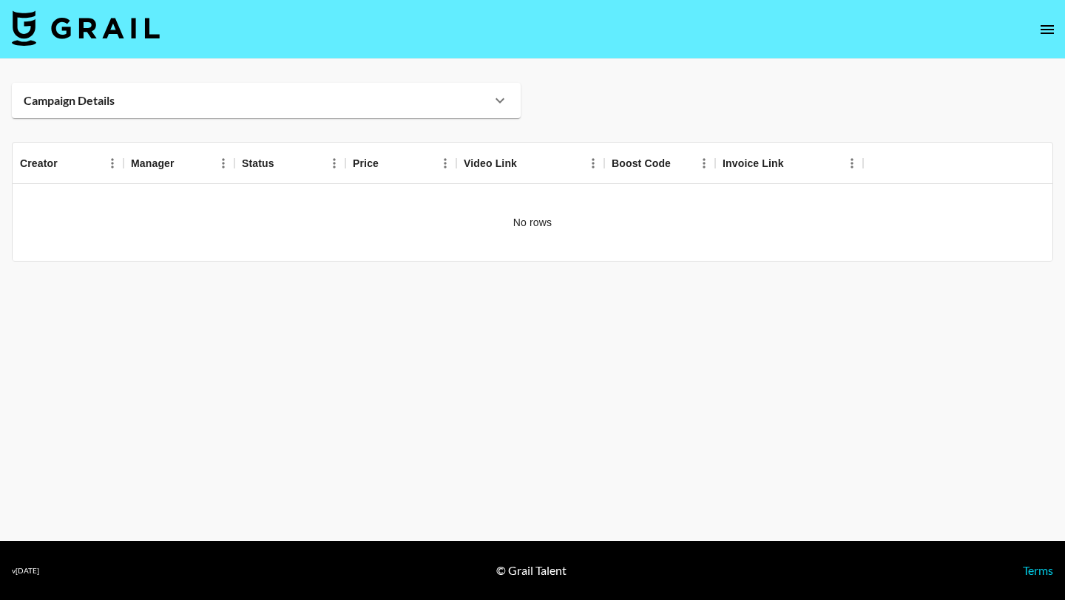
click at [499, 102] on icon at bounding box center [499, 100] width 9 height 5
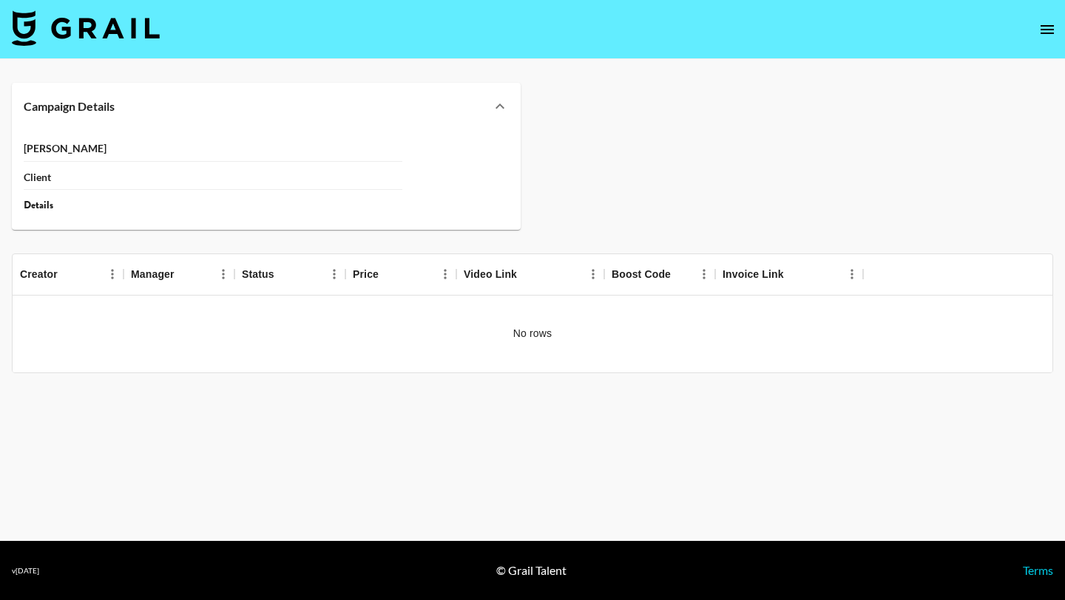
click at [38, 200] on div "Details" at bounding box center [213, 205] width 379 height 13
click at [38, 131] on div "[PERSON_NAME] Client Details" at bounding box center [266, 180] width 509 height 100
